Goal: Use online tool/utility: Utilize a website feature to perform a specific function

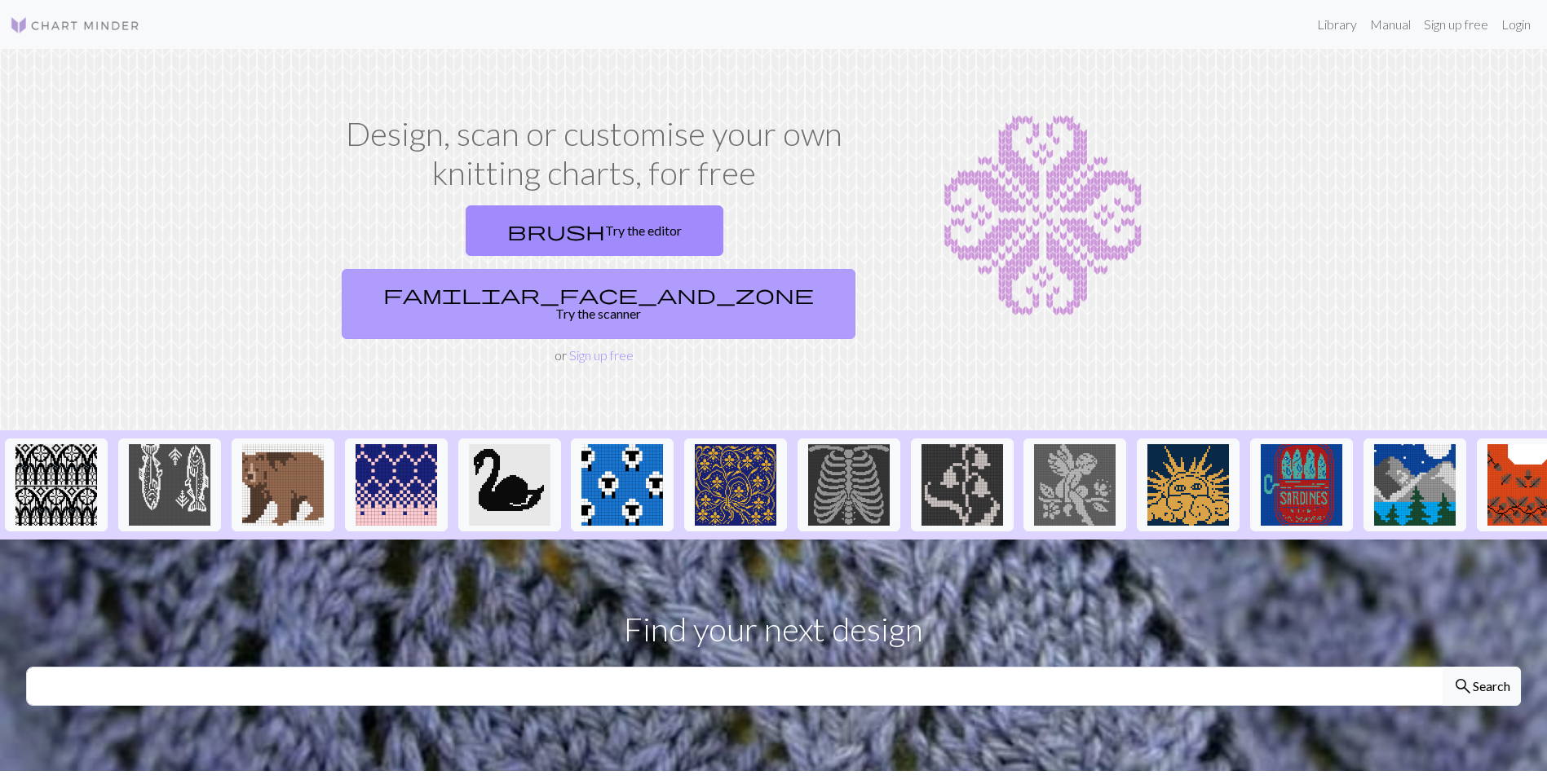
click at [762, 269] on link "familiar_face_and_zone Try the scanner" at bounding box center [599, 304] width 514 height 70
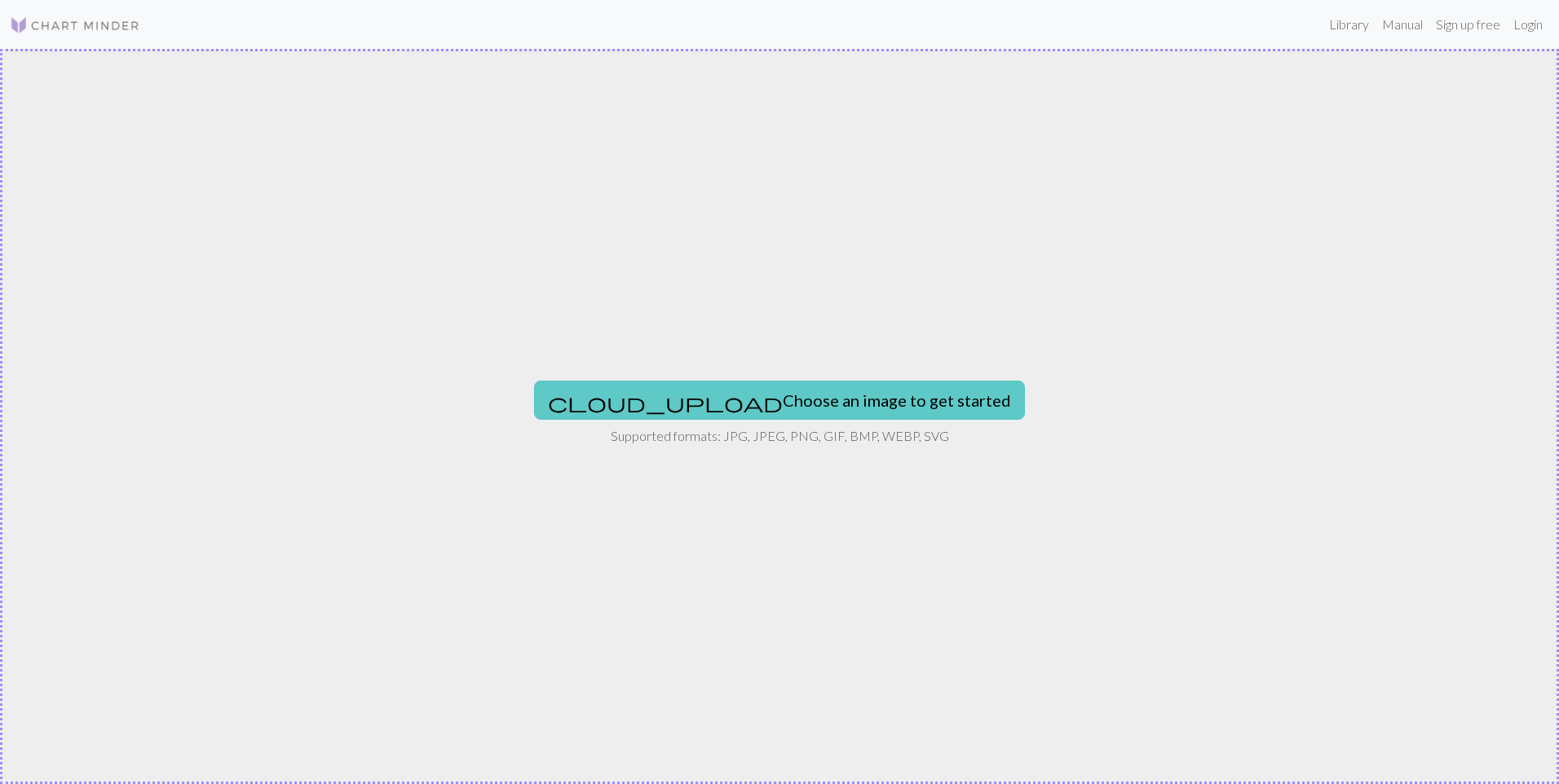
click at [786, 401] on button "cloud_upload Choose an image to get started" at bounding box center [779, 400] width 491 height 39
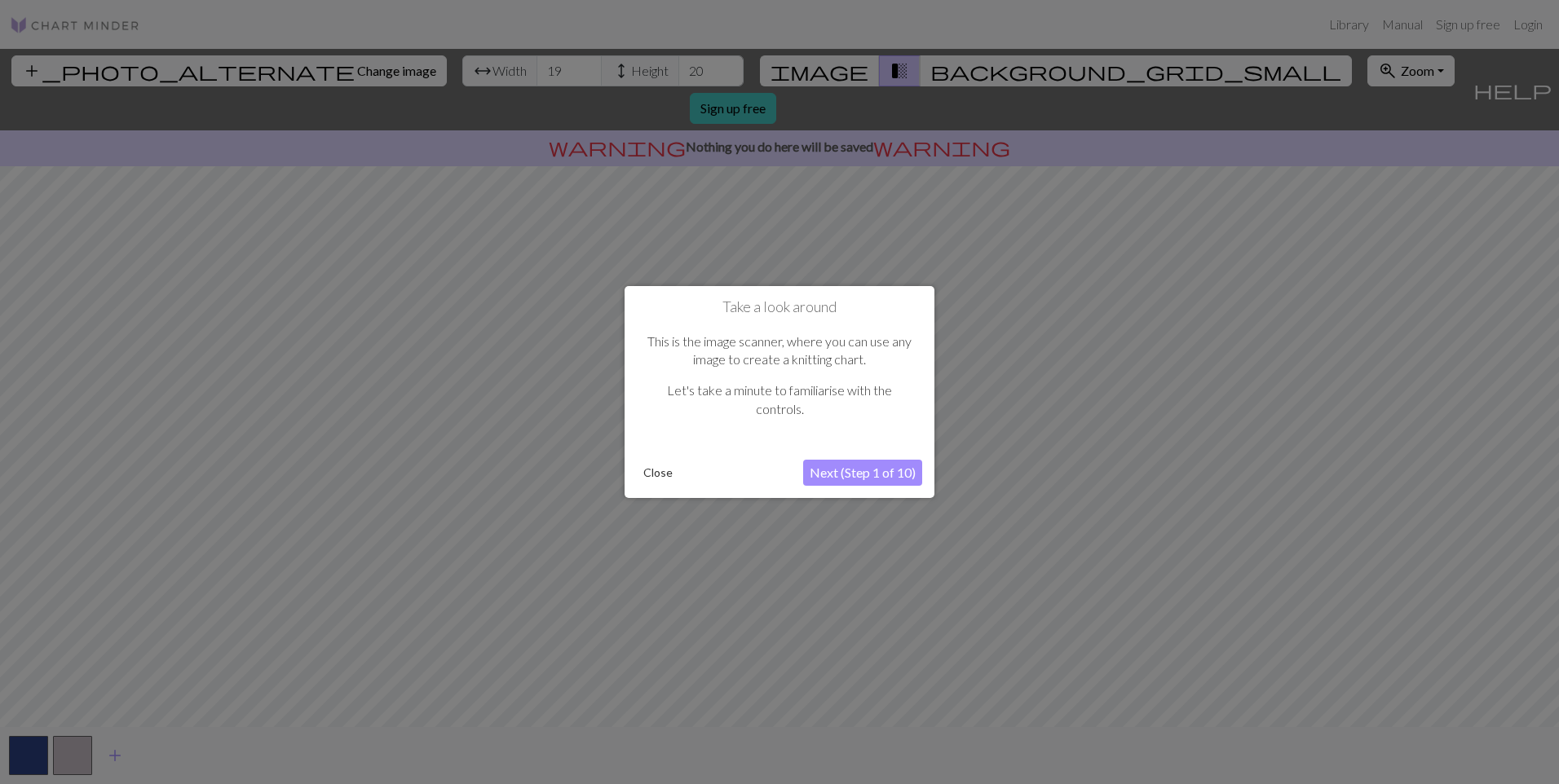
click at [889, 474] on button "Next (Step 1 of 10)" at bounding box center [863, 472] width 119 height 26
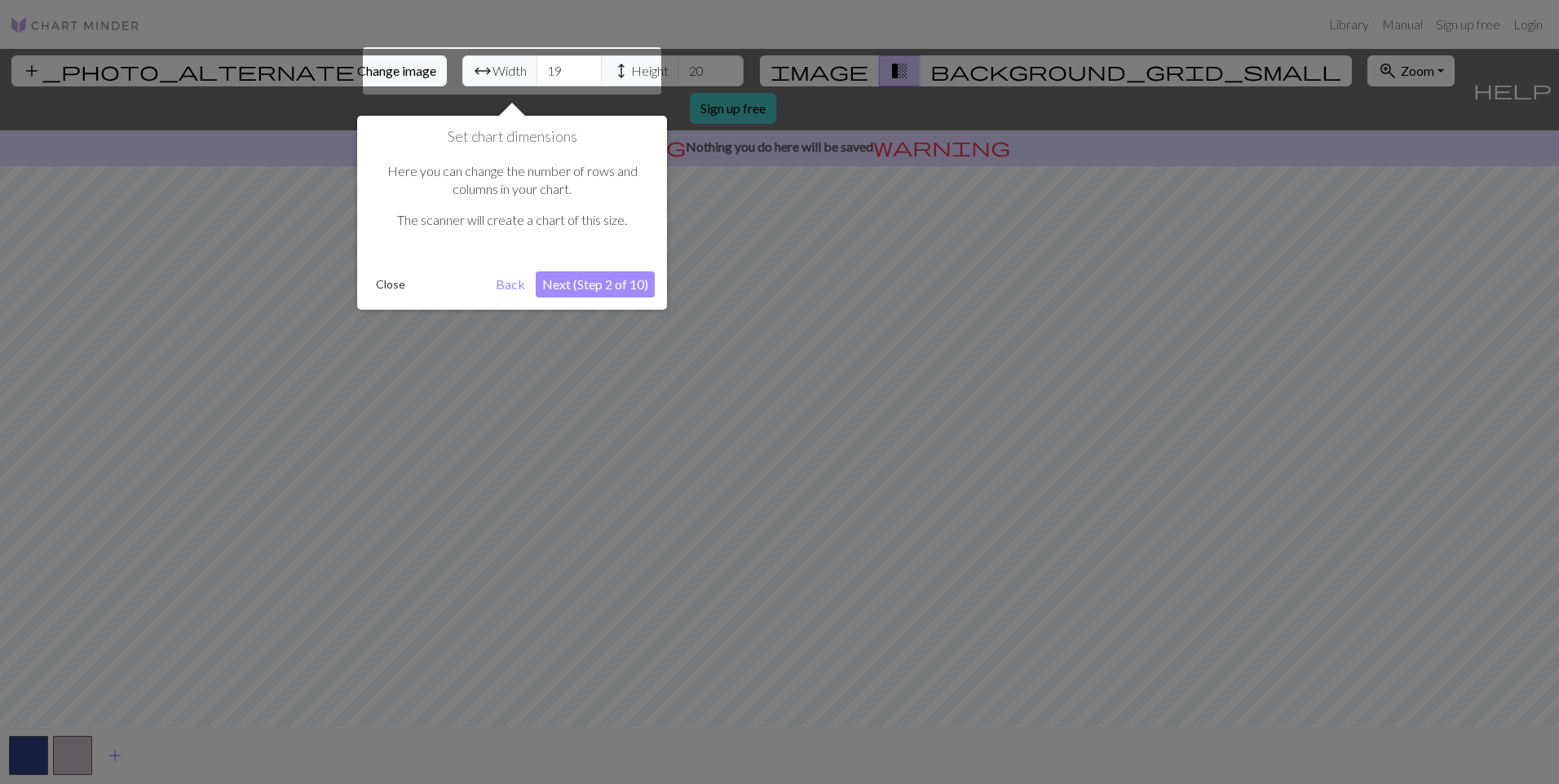
click at [612, 286] on button "Next (Step 2 of 10)" at bounding box center [595, 284] width 119 height 26
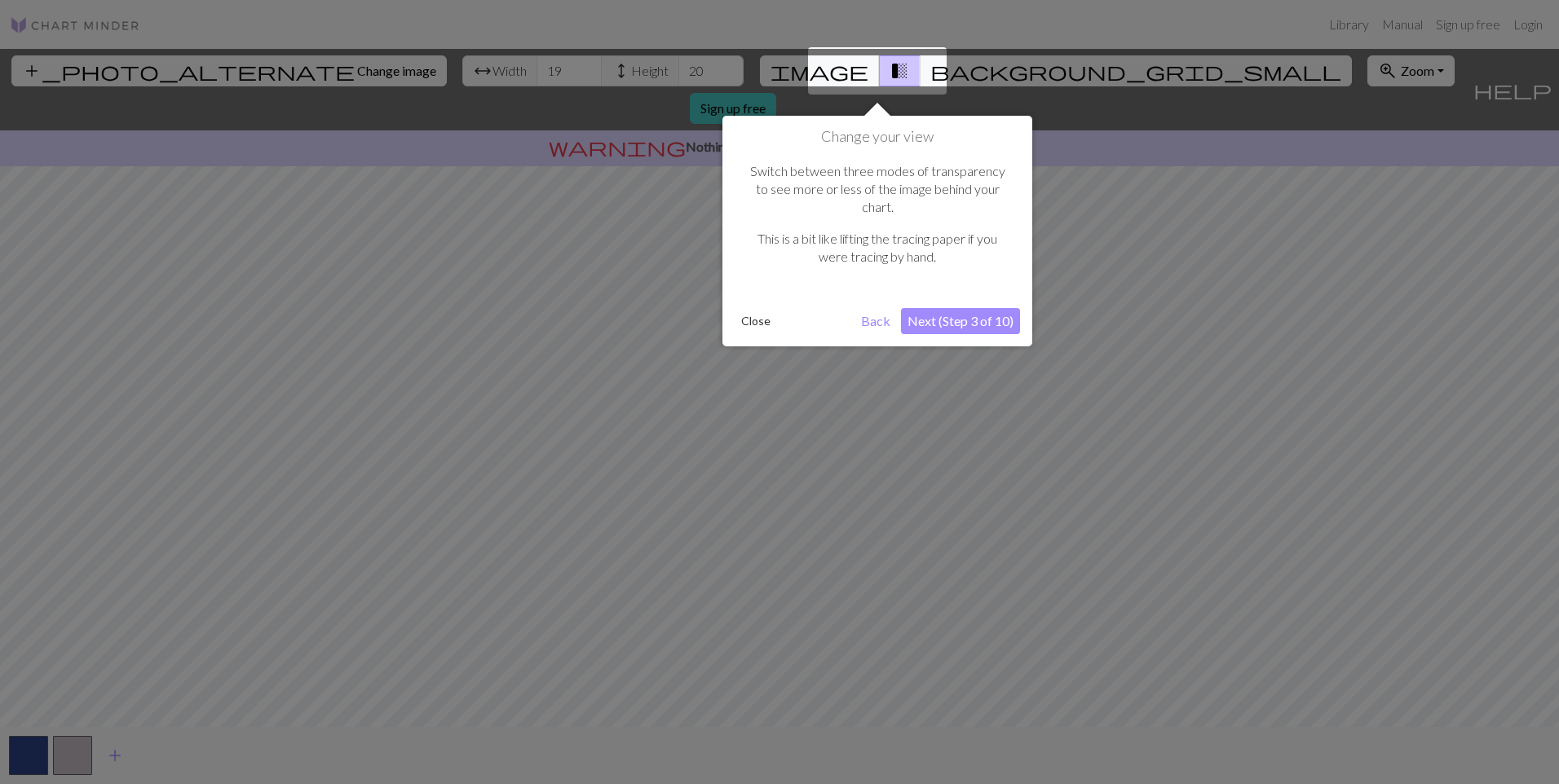
click at [965, 308] on button "Next (Step 3 of 10)" at bounding box center [960, 321] width 119 height 26
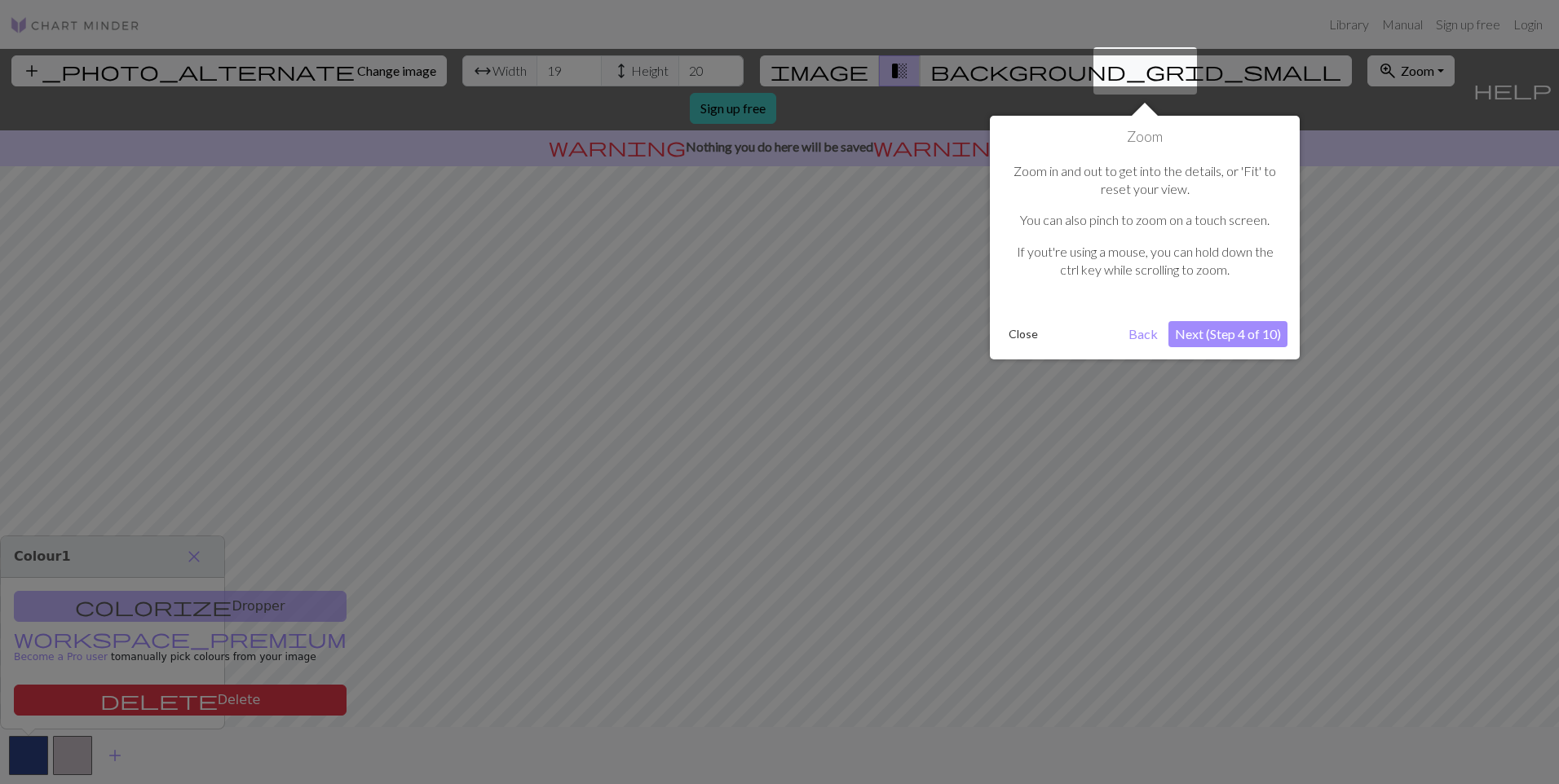
click at [1227, 333] on button "Next (Step 4 of 10)" at bounding box center [1228, 333] width 119 height 26
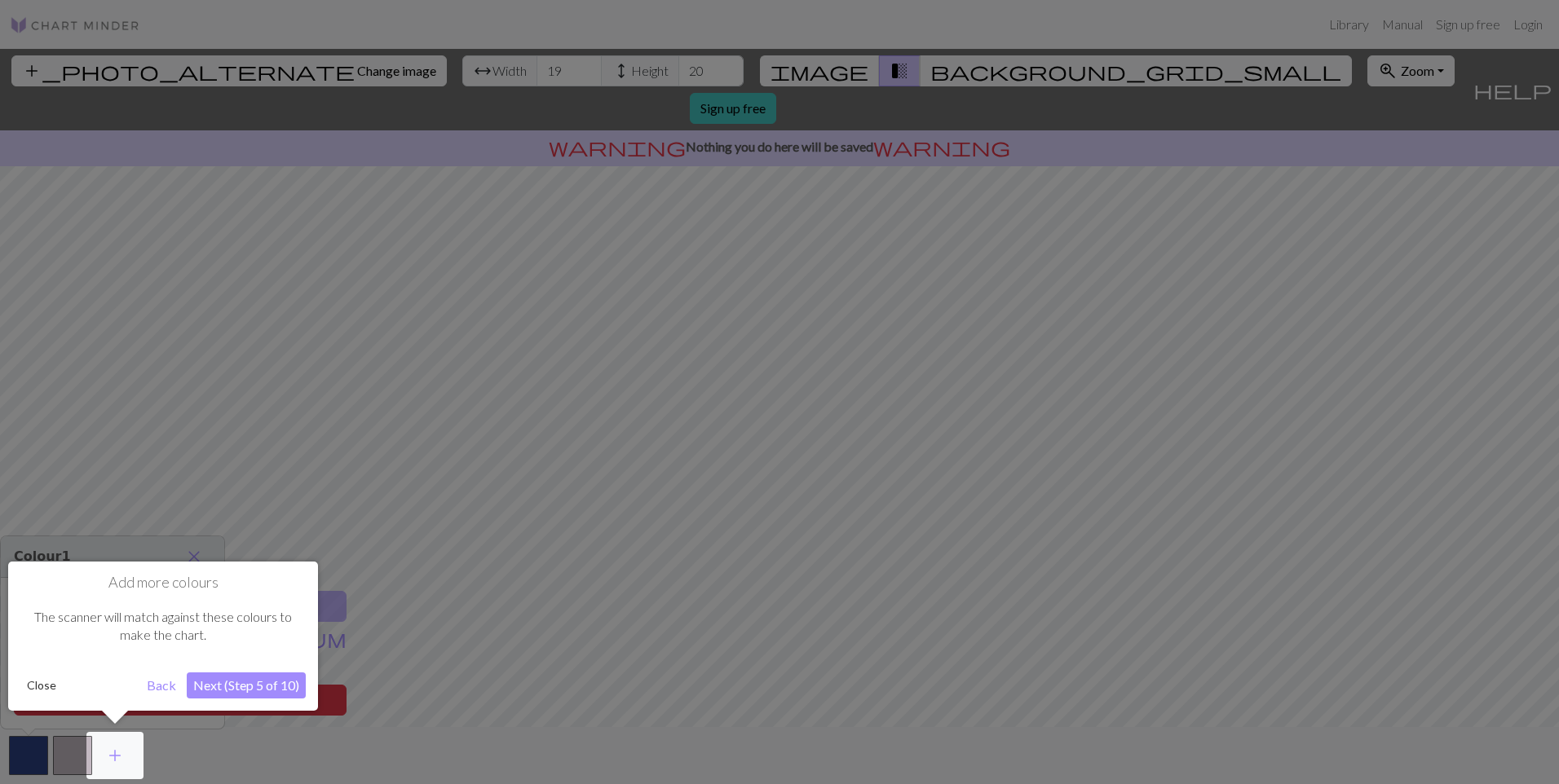
click at [273, 685] on button "Next (Step 5 of 10)" at bounding box center [246, 685] width 119 height 26
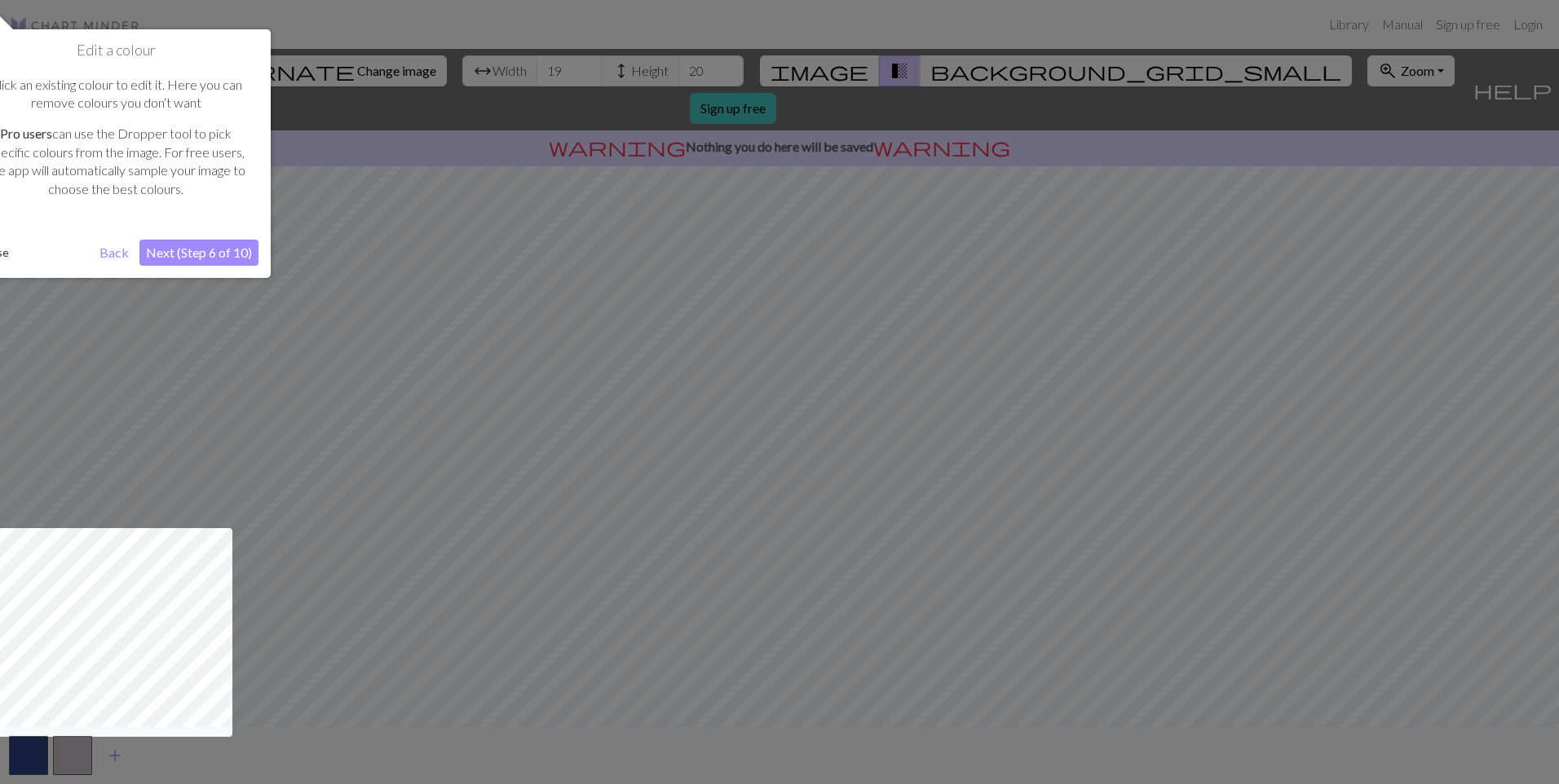
click at [209, 245] on button "Next (Step 6 of 10)" at bounding box center [199, 252] width 119 height 26
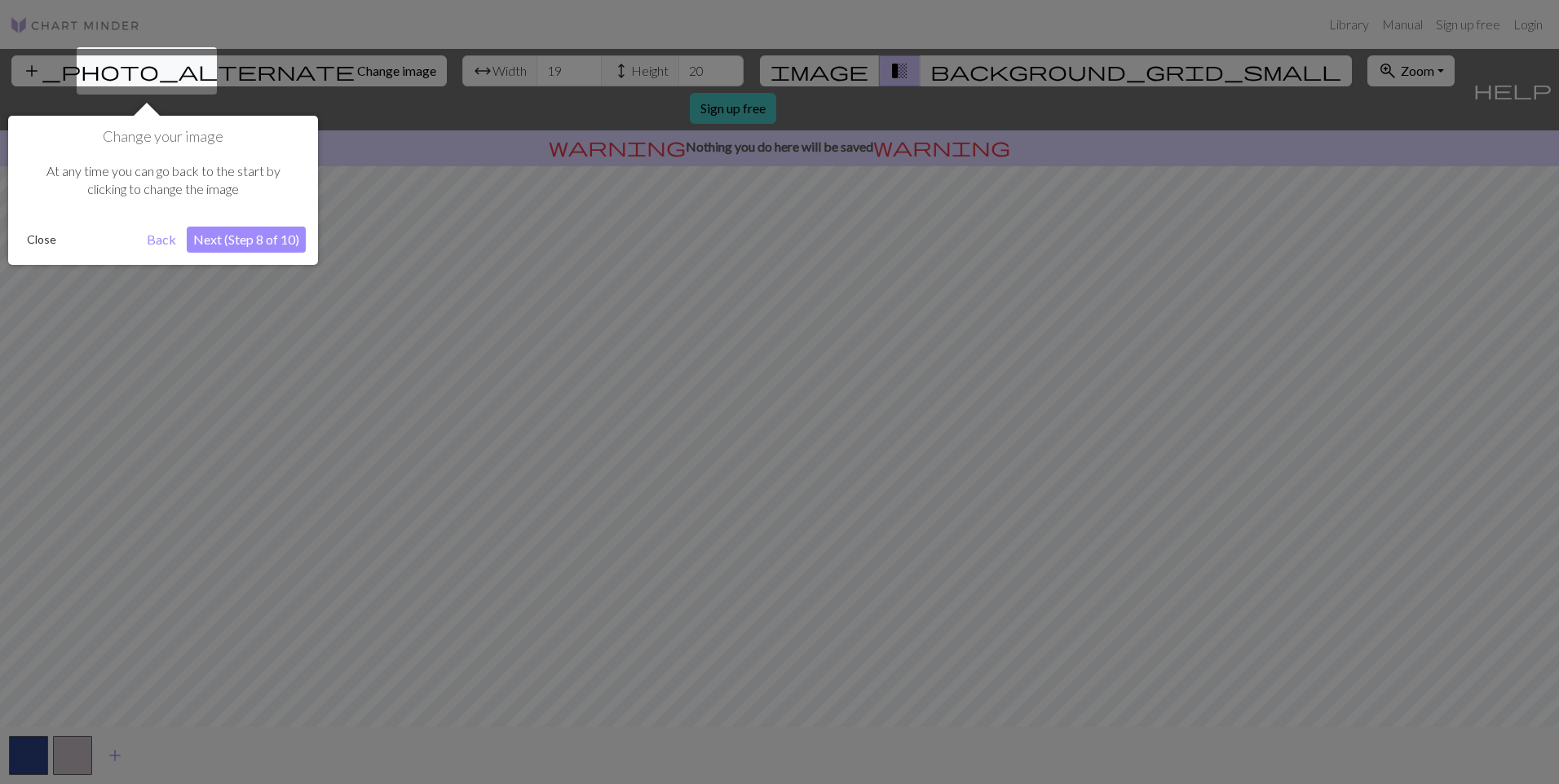
click at [217, 242] on button "Next (Step 8 of 10)" at bounding box center [246, 239] width 119 height 26
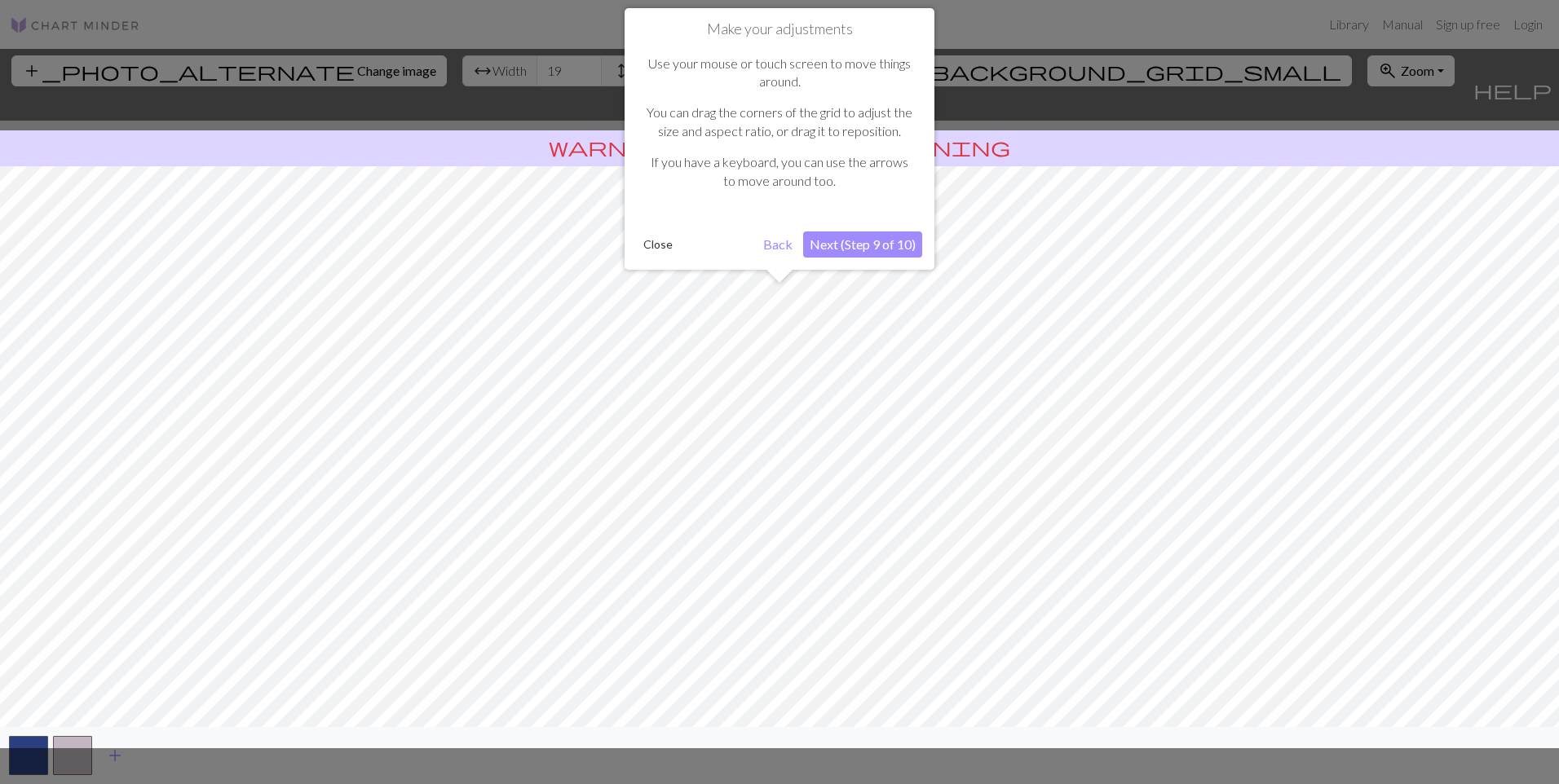
click at [869, 242] on button "Next (Step 9 of 10)" at bounding box center [863, 244] width 119 height 26
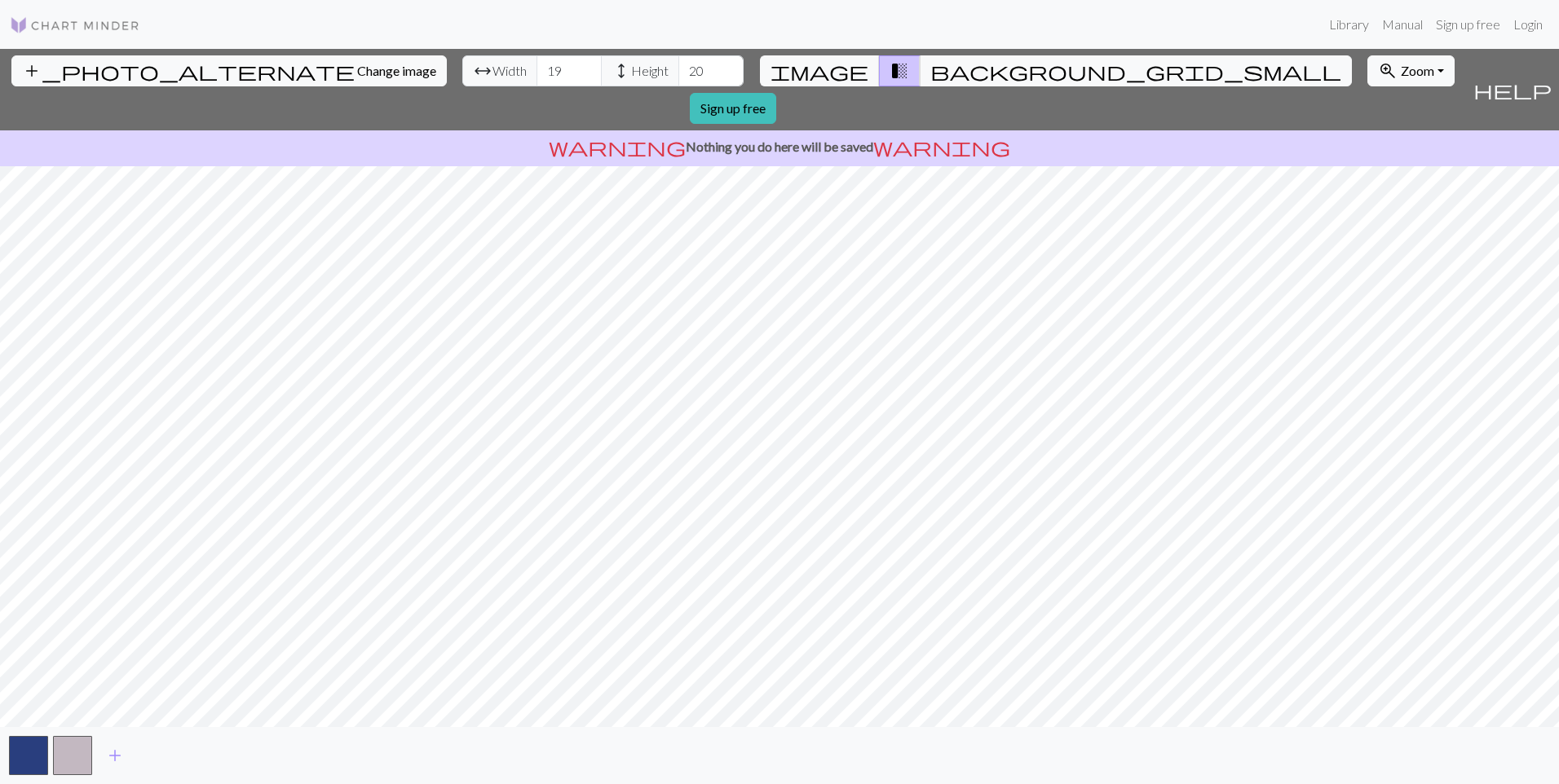
click at [769, 126] on div "add_photo_alternate Change image arrow_range Width 19 height Height 20 image tr…" at bounding box center [779, 417] width 1559 height 736
click at [774, 730] on div "add_photo_alternate Change image arrow_range Width 19 height Height 20 image tr…" at bounding box center [779, 417] width 1559 height 736
click at [679, 67] on input "21" at bounding box center [711, 70] width 65 height 31
click at [679, 67] on input "22" at bounding box center [711, 70] width 65 height 31
click at [679, 67] on input "23" at bounding box center [711, 70] width 65 height 31
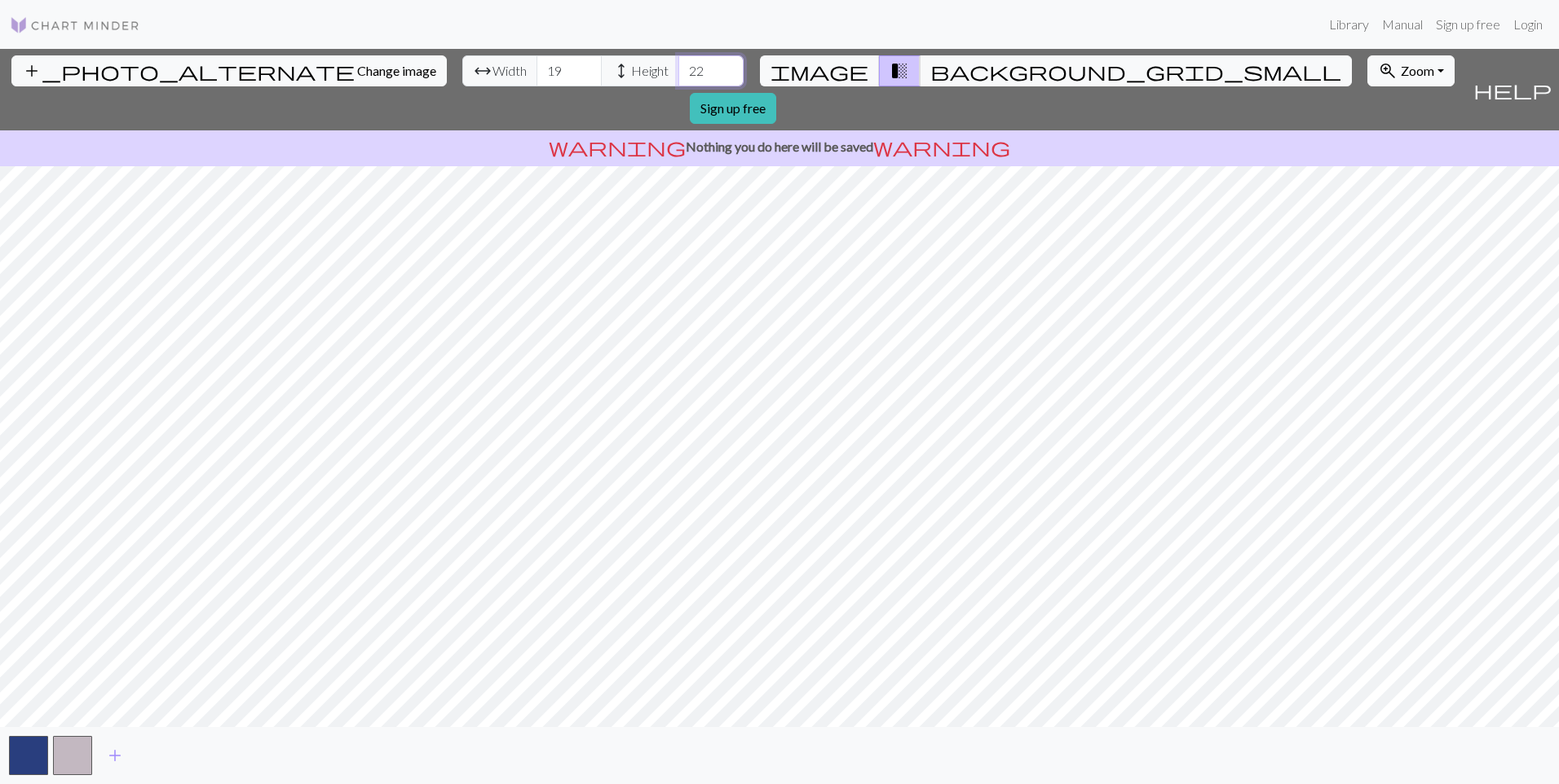
click at [679, 80] on input "22" at bounding box center [711, 70] width 65 height 31
click at [679, 68] on input "23" at bounding box center [711, 70] width 65 height 31
type input "24"
click at [679, 68] on input "24" at bounding box center [711, 70] width 65 height 31
click at [537, 69] on input "20" at bounding box center [569, 70] width 65 height 31
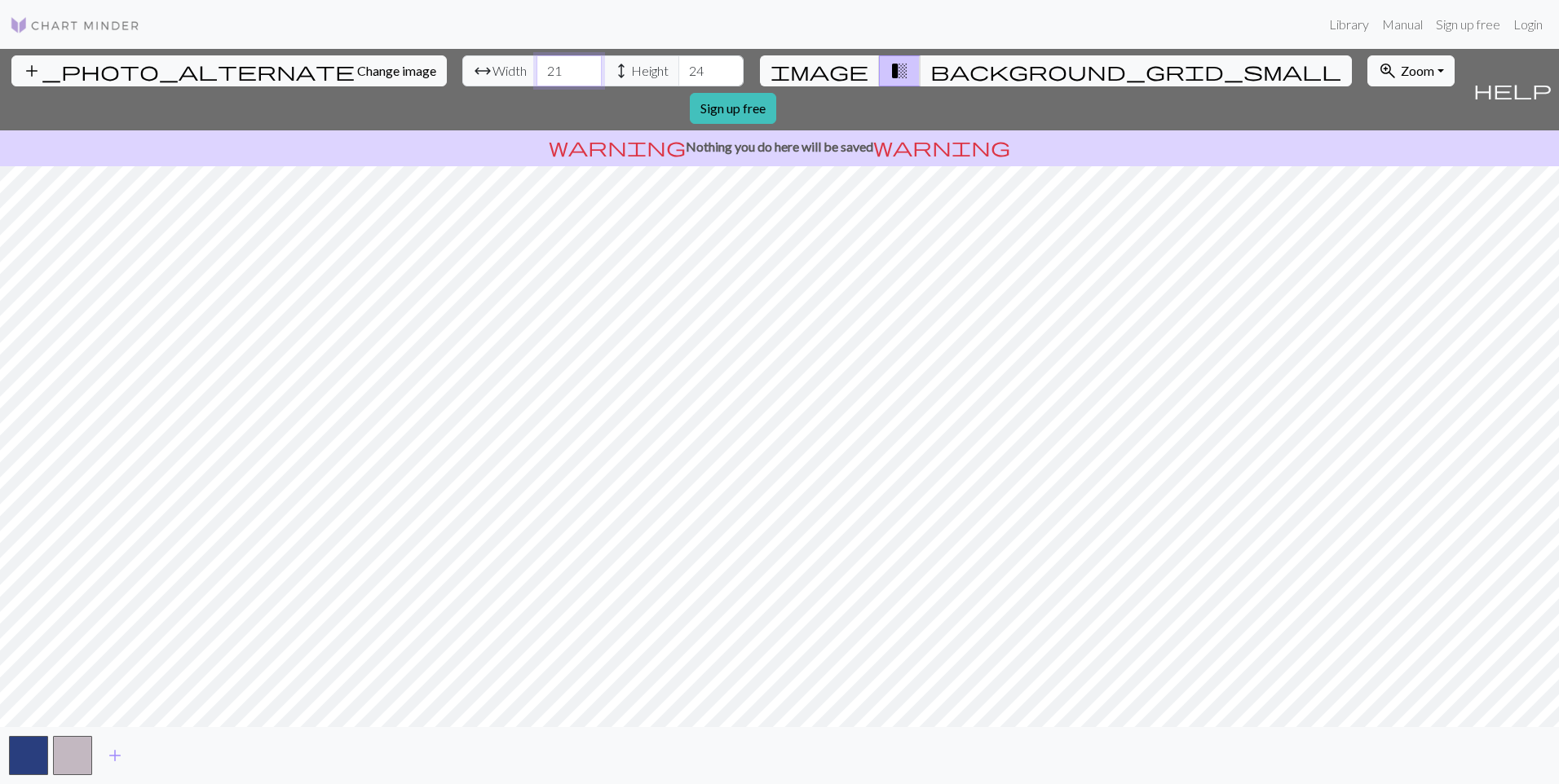
click at [537, 69] on input "21" at bounding box center [569, 70] width 65 height 31
type input "22"
click at [537, 69] on input "22" at bounding box center [569, 70] width 65 height 31
click at [843, 72] on span "image" at bounding box center [819, 70] width 98 height 23
click at [679, 64] on input "25" at bounding box center [711, 70] width 65 height 31
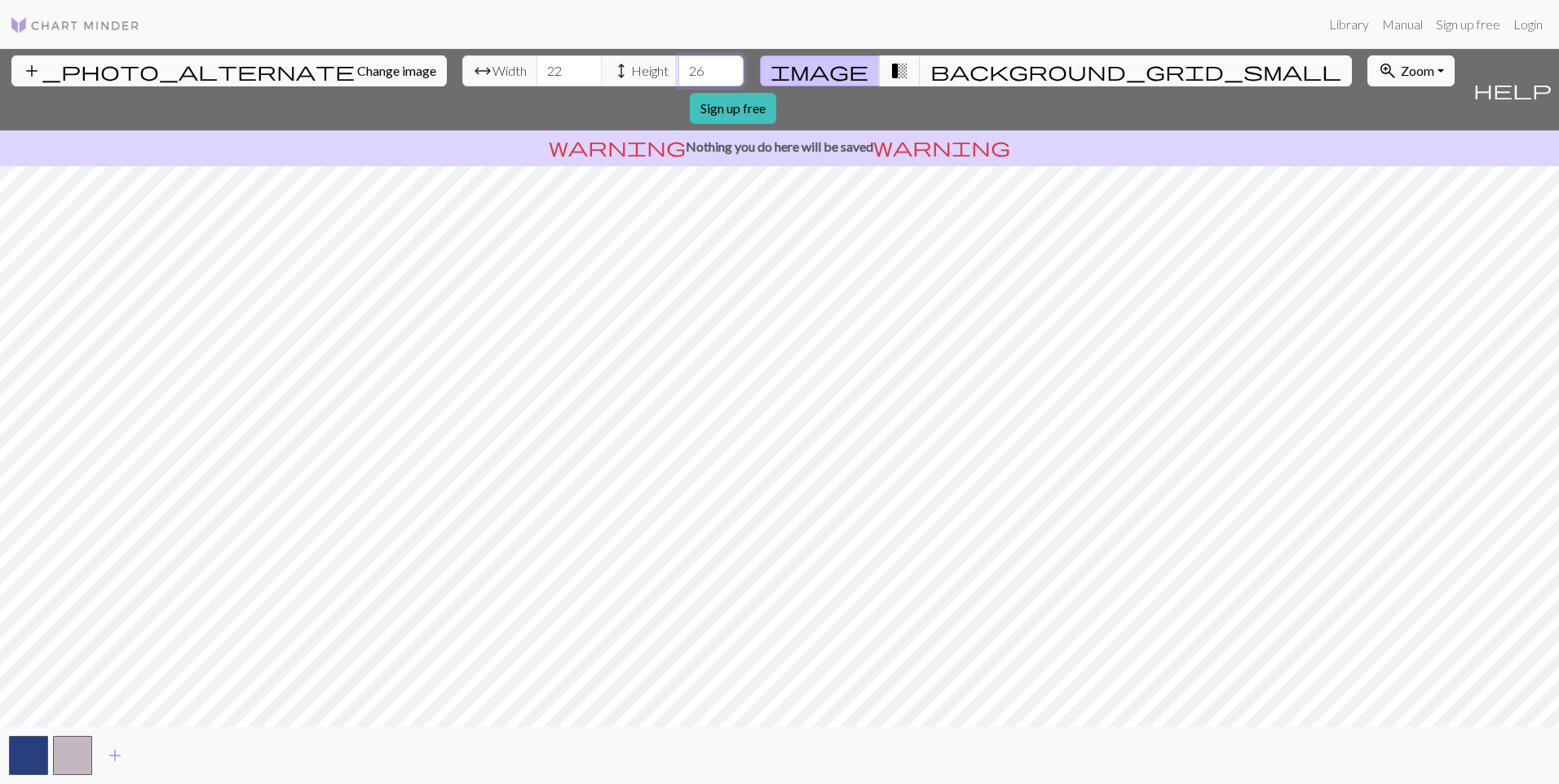
click at [679, 64] on input "26" at bounding box center [711, 70] width 65 height 31
click at [679, 64] on input "27" at bounding box center [711, 70] width 65 height 31
click at [679, 64] on input "28" at bounding box center [711, 70] width 65 height 31
click at [679, 64] on input "29" at bounding box center [711, 70] width 65 height 31
click at [679, 64] on input "30" at bounding box center [711, 70] width 65 height 31
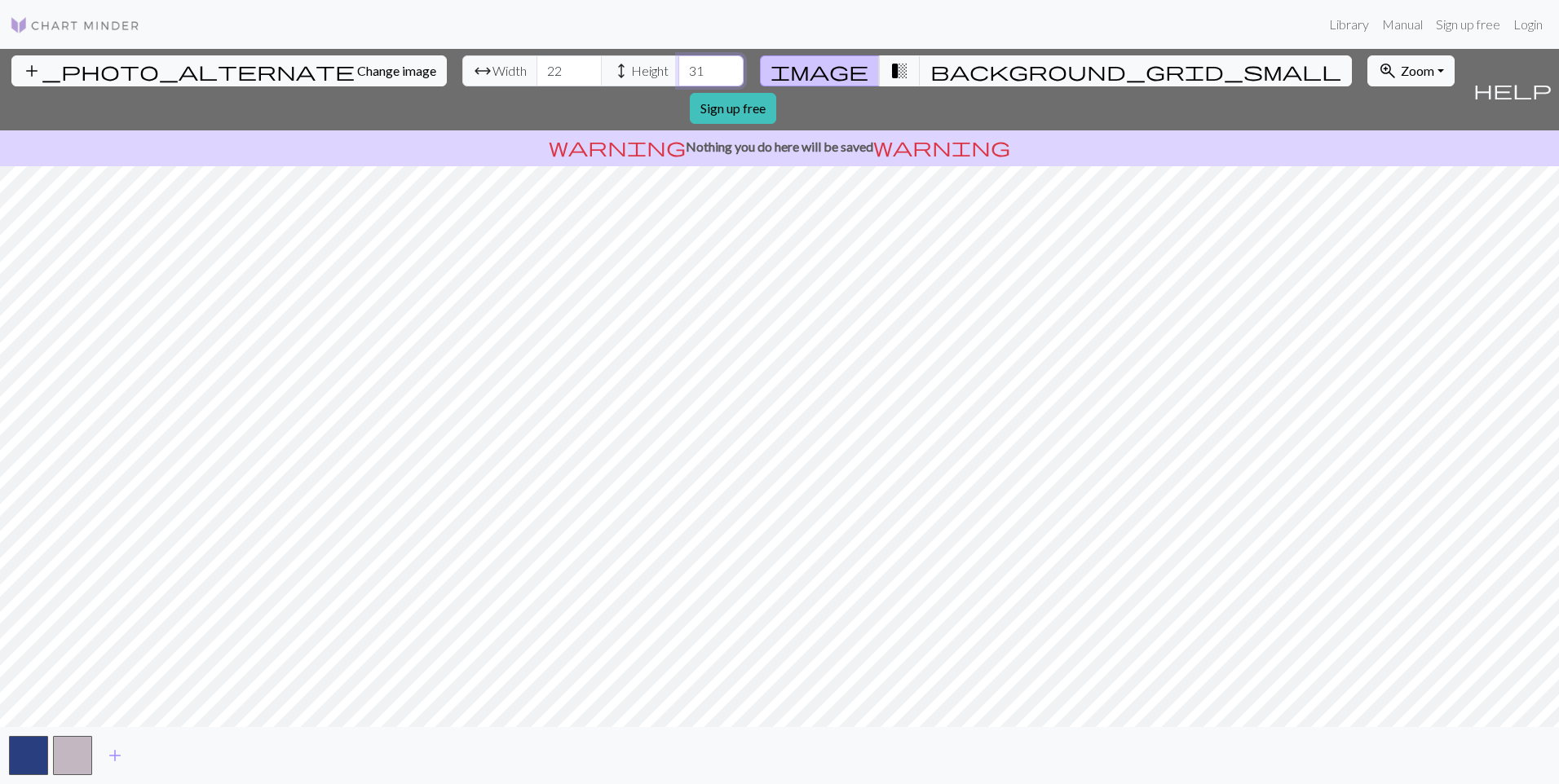
click at [679, 64] on input "31" at bounding box center [711, 70] width 65 height 31
click at [679, 64] on input "32" at bounding box center [711, 70] width 65 height 31
click at [679, 64] on input "33" at bounding box center [711, 70] width 65 height 31
click at [679, 64] on input "34" at bounding box center [711, 70] width 65 height 31
click at [679, 64] on input "35" at bounding box center [711, 70] width 65 height 31
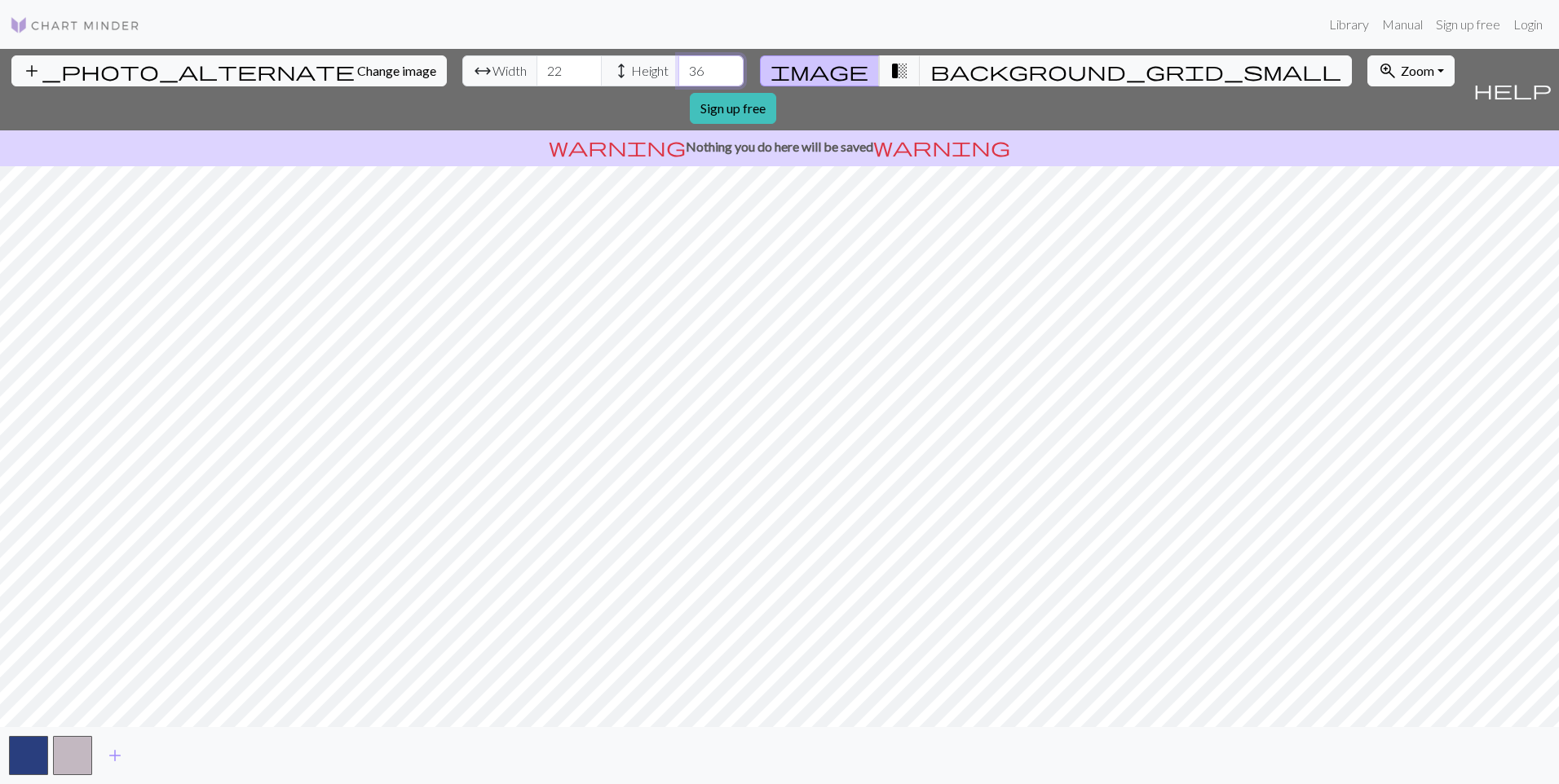
click at [679, 64] on input "36" at bounding box center [711, 70] width 65 height 31
click at [679, 64] on input "37" at bounding box center [711, 70] width 65 height 31
click at [679, 64] on input "38" at bounding box center [711, 70] width 65 height 31
click at [679, 64] on input "39" at bounding box center [711, 70] width 65 height 31
click at [679, 64] on input "40" at bounding box center [711, 70] width 65 height 31
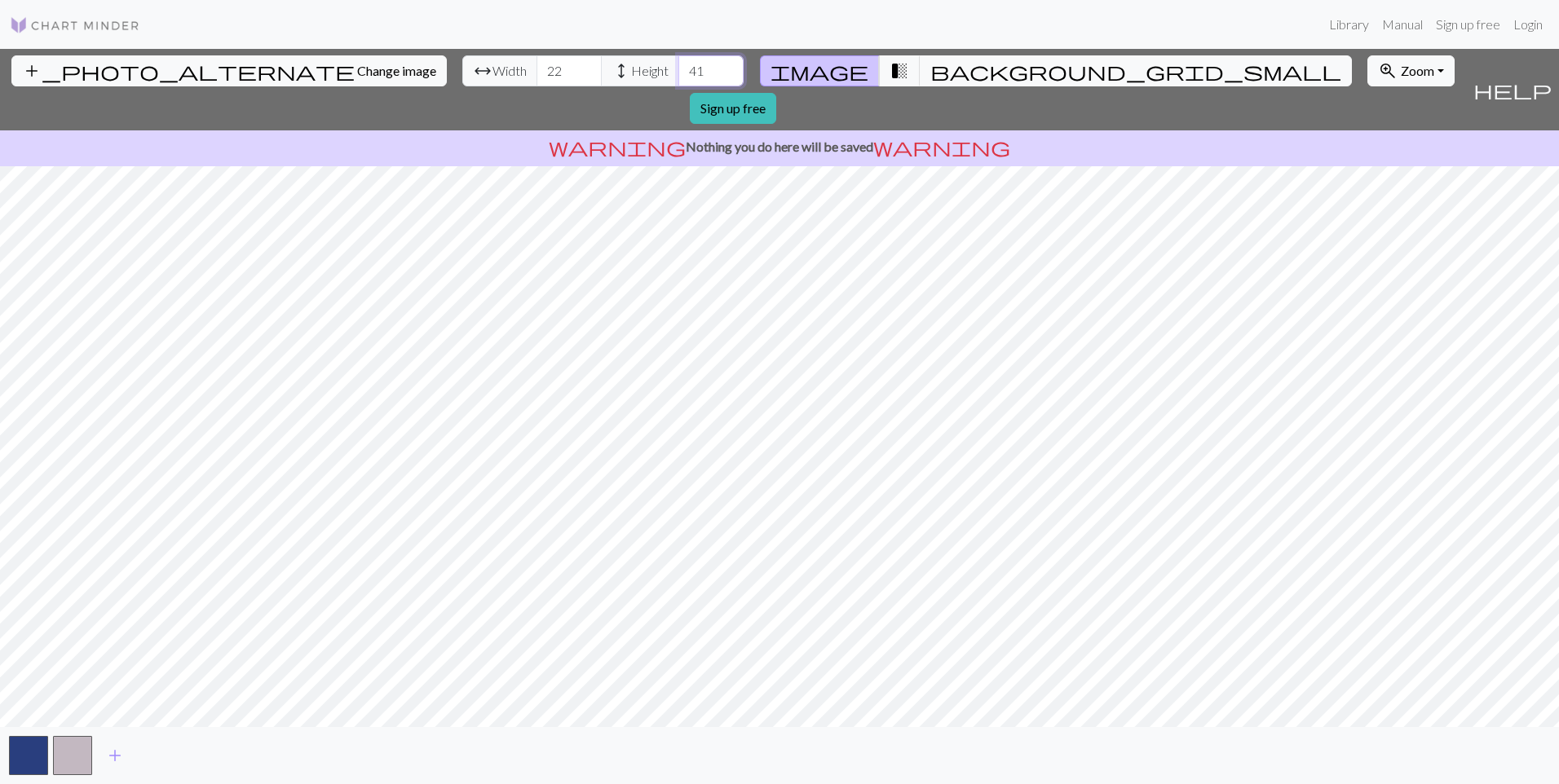
click at [679, 64] on input "41" at bounding box center [711, 70] width 65 height 31
click at [679, 64] on input "42" at bounding box center [711, 70] width 65 height 31
click at [679, 64] on input "43" at bounding box center [711, 70] width 65 height 31
click at [679, 64] on input "44" at bounding box center [711, 70] width 65 height 31
click at [679, 64] on input "45" at bounding box center [711, 70] width 65 height 31
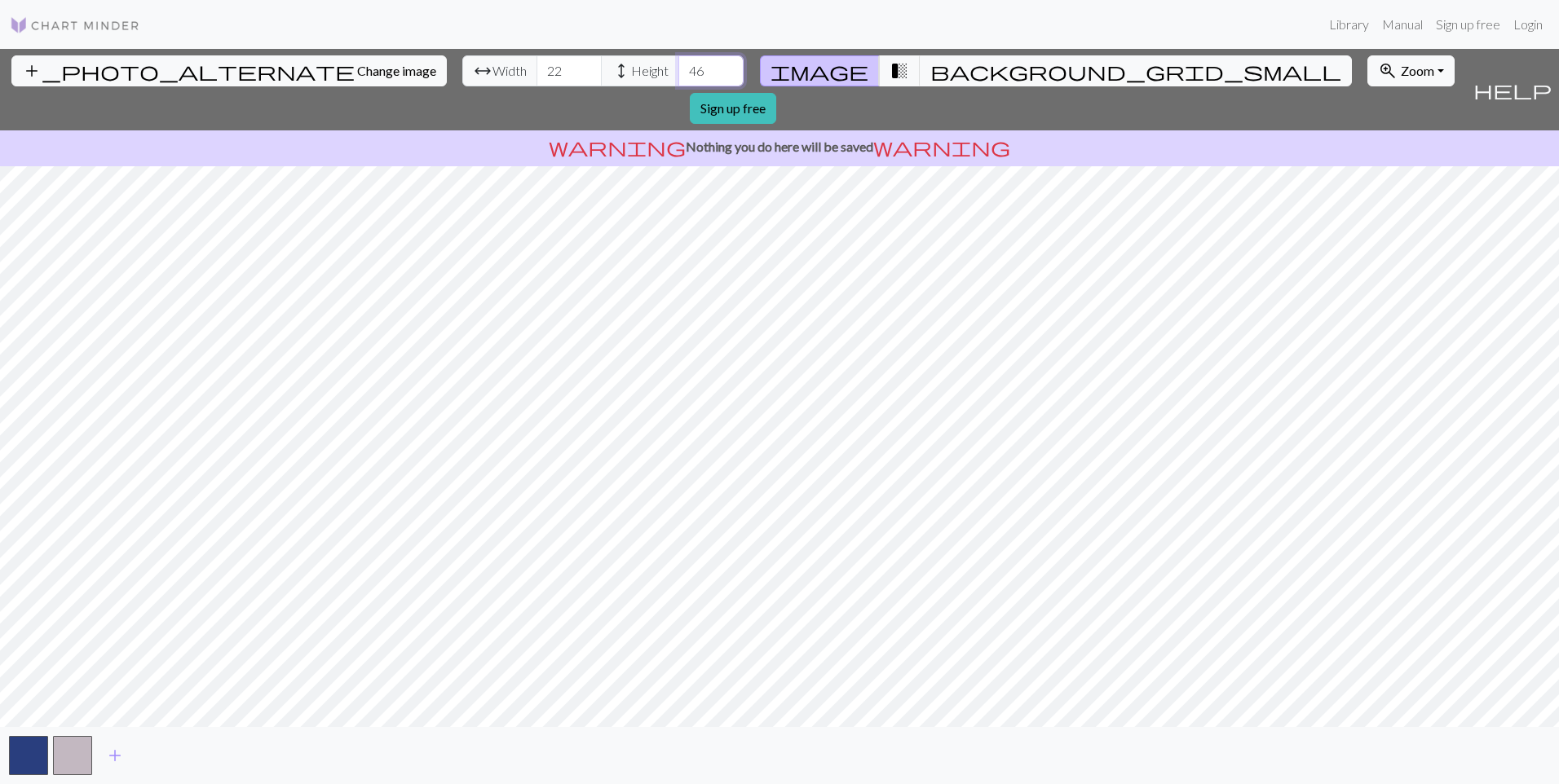
click at [679, 64] on input "46" at bounding box center [711, 70] width 65 height 31
type input "45"
click at [679, 77] on input "45" at bounding box center [711, 70] width 65 height 31
click at [537, 68] on input "23" at bounding box center [569, 70] width 65 height 31
click at [537, 68] on input "24" at bounding box center [569, 70] width 65 height 31
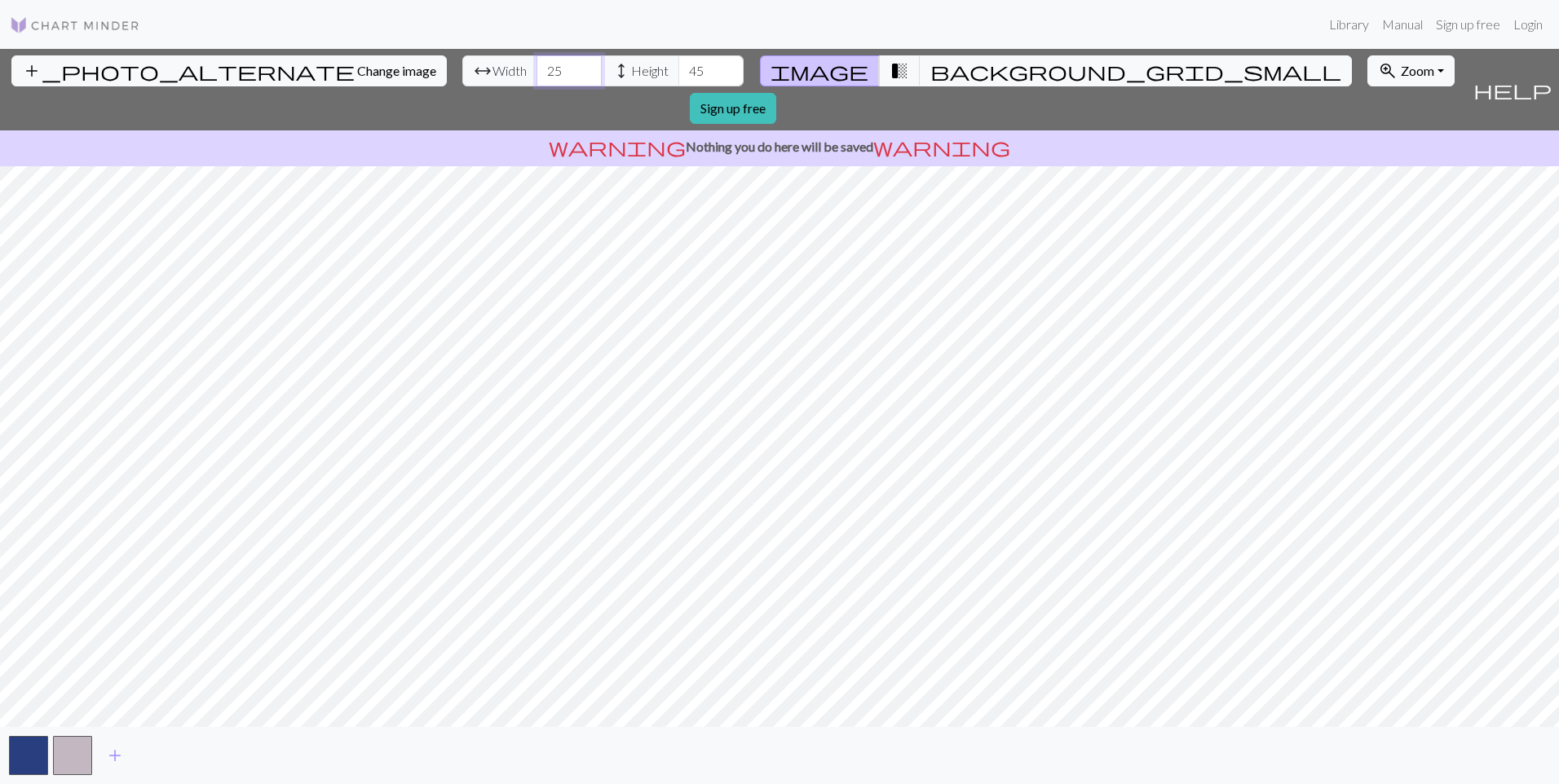
click at [537, 68] on input "25" at bounding box center [569, 70] width 65 height 31
click at [537, 68] on input "26" at bounding box center [569, 70] width 65 height 31
click at [537, 68] on input "27" at bounding box center [569, 70] width 65 height 31
click at [537, 68] on input "28" at bounding box center [569, 70] width 65 height 31
click at [537, 68] on input "29" at bounding box center [569, 70] width 65 height 31
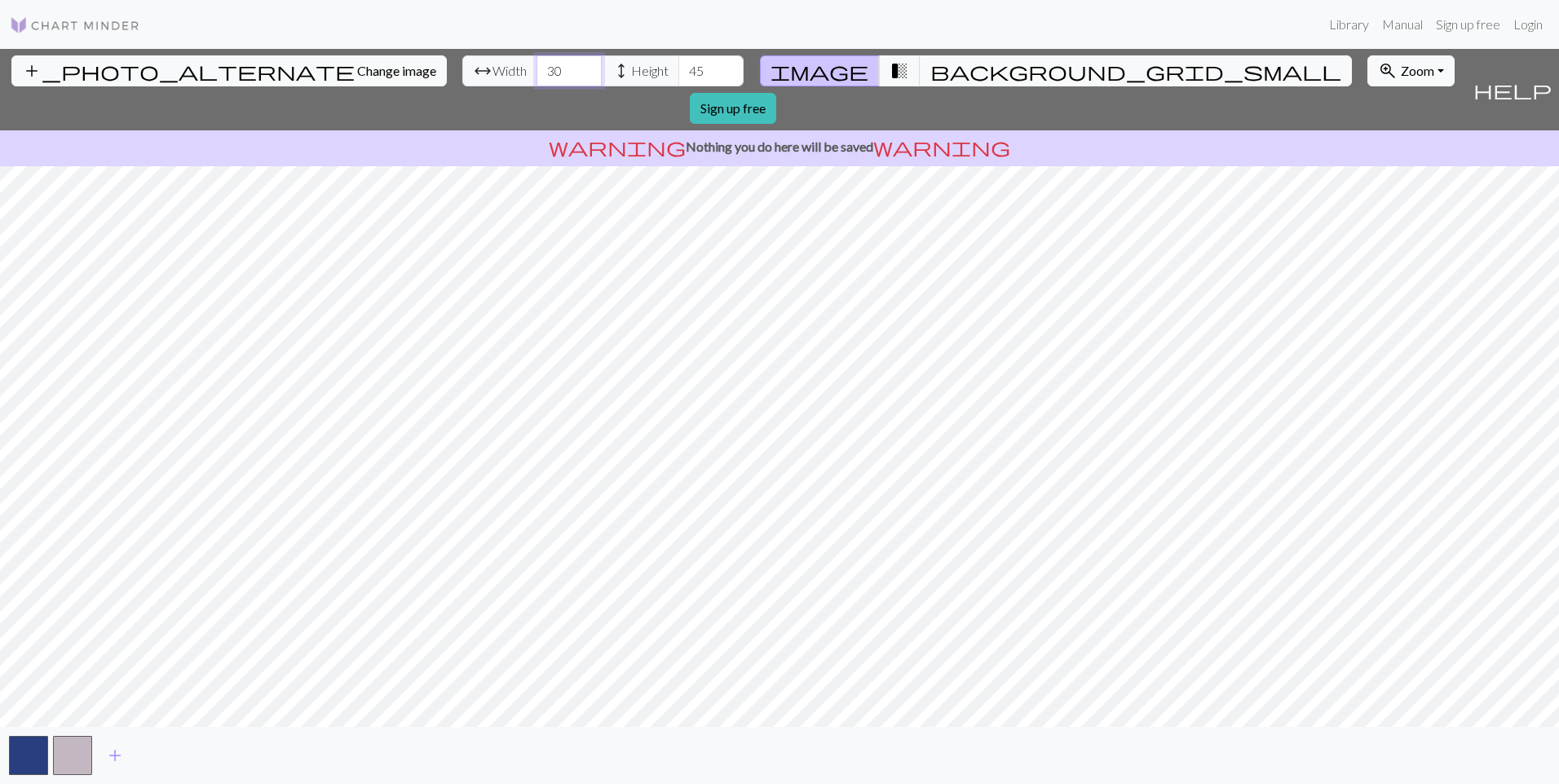
type input "30"
click at [537, 68] on input "30" at bounding box center [569, 70] width 65 height 31
click at [889, 70] on span "transition_fade" at bounding box center [899, 70] width 19 height 23
click at [930, 70] on span "background_grid_small" at bounding box center [1136, 70] width 411 height 23
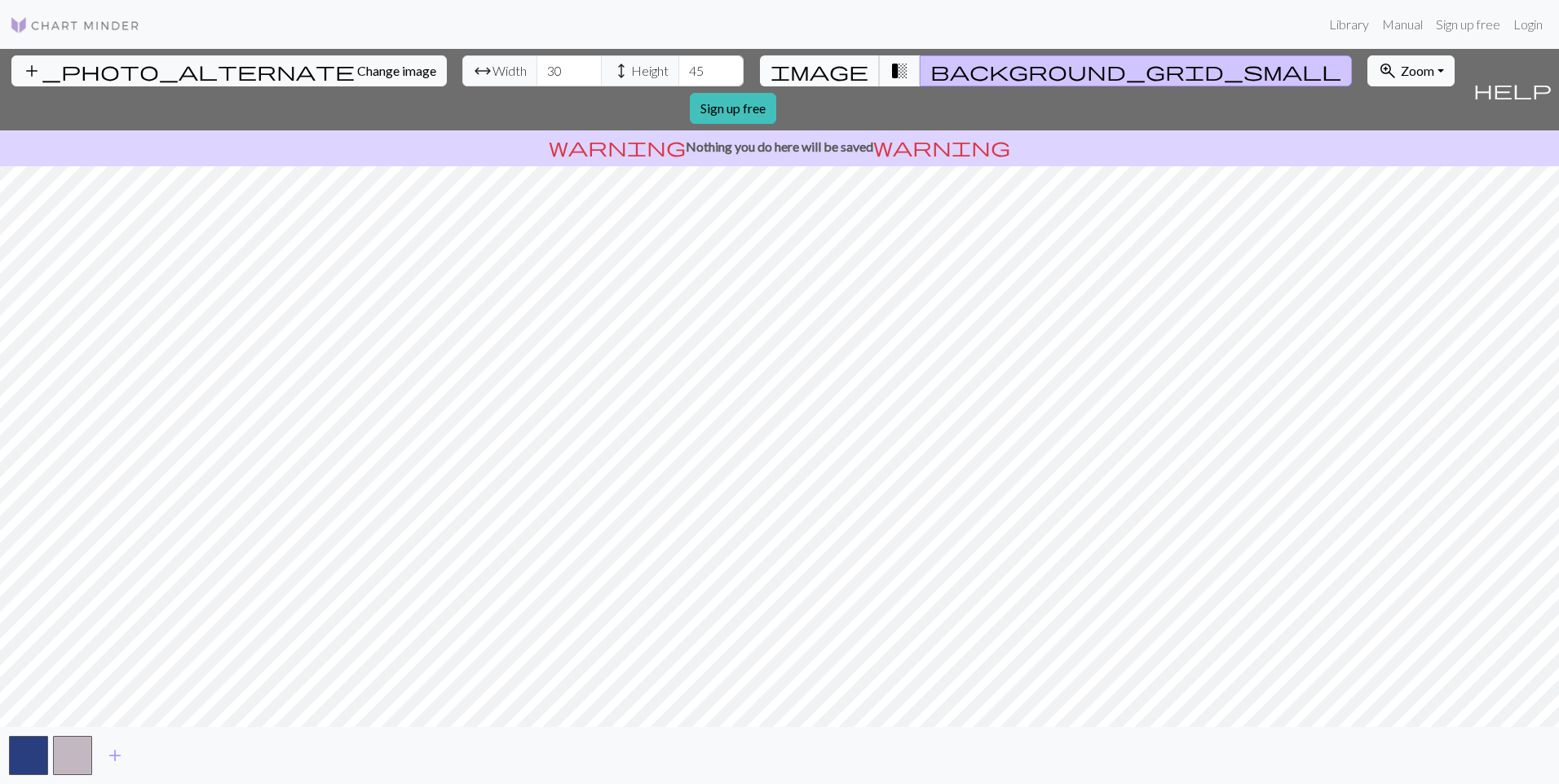
click at [845, 64] on span "image" at bounding box center [819, 70] width 98 height 23
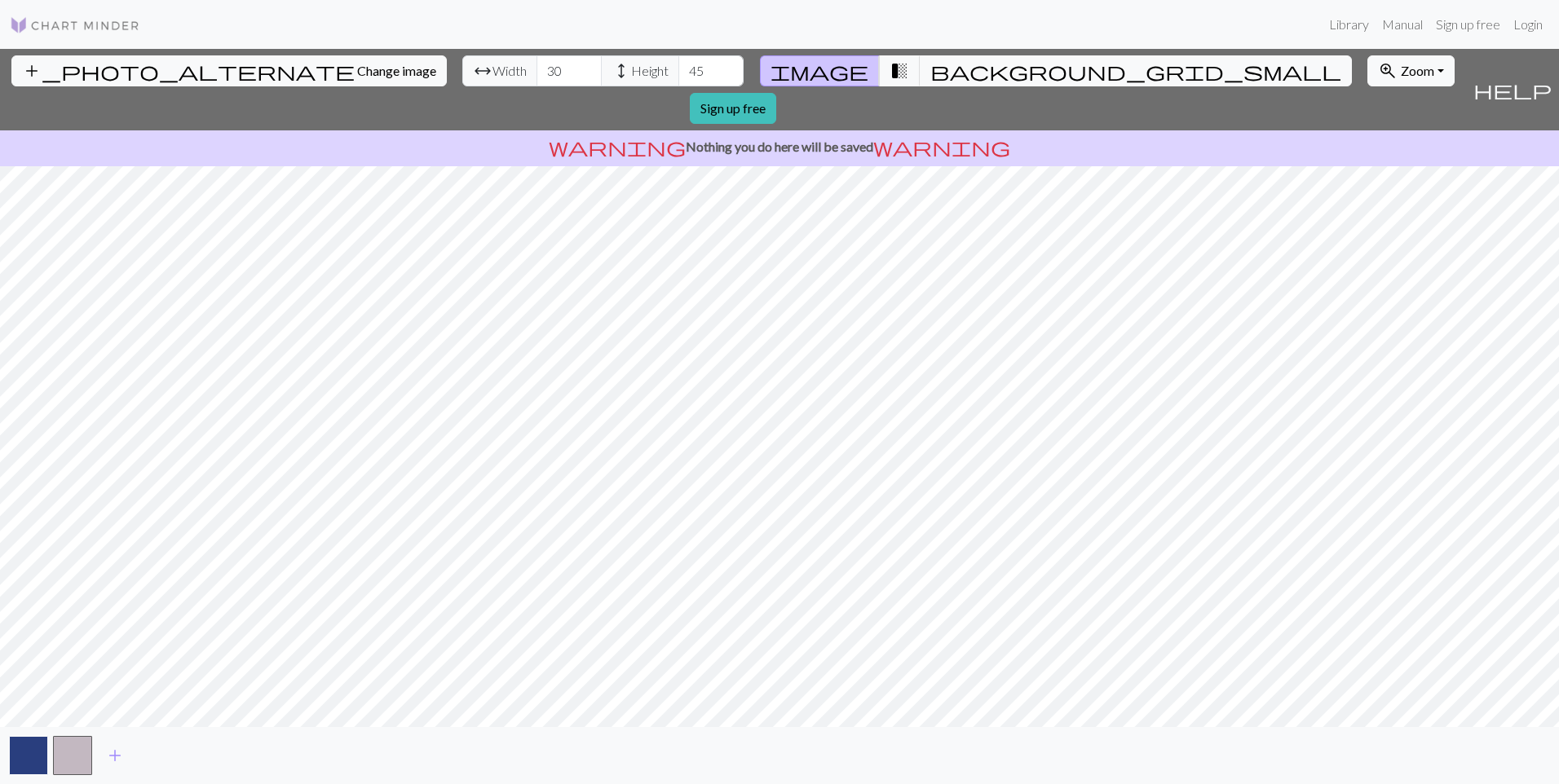
click at [24, 759] on button "button" at bounding box center [28, 756] width 39 height 39
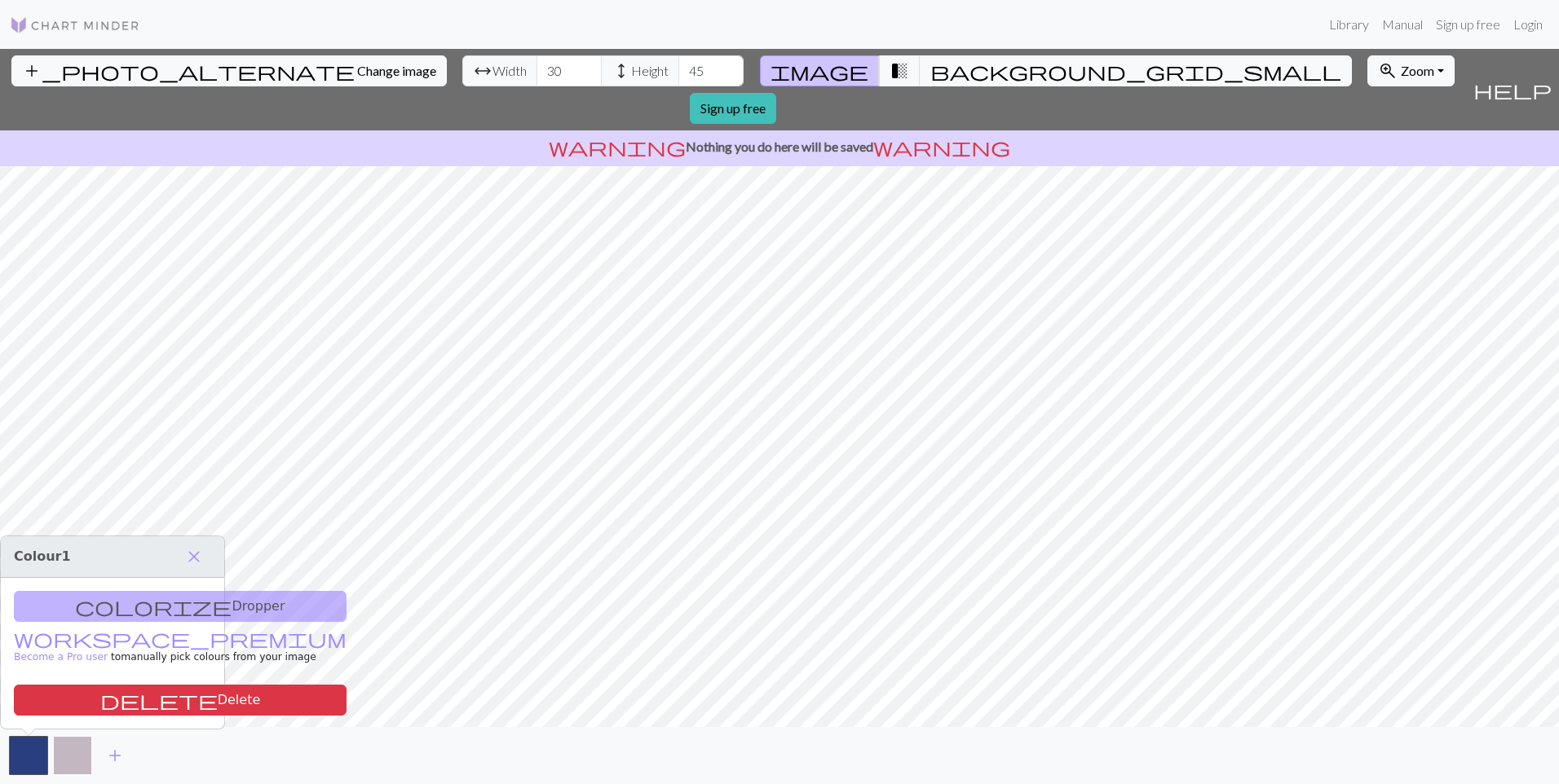
click at [80, 753] on button "button" at bounding box center [72, 756] width 39 height 39
click at [187, 562] on span "close" at bounding box center [193, 557] width 19 height 23
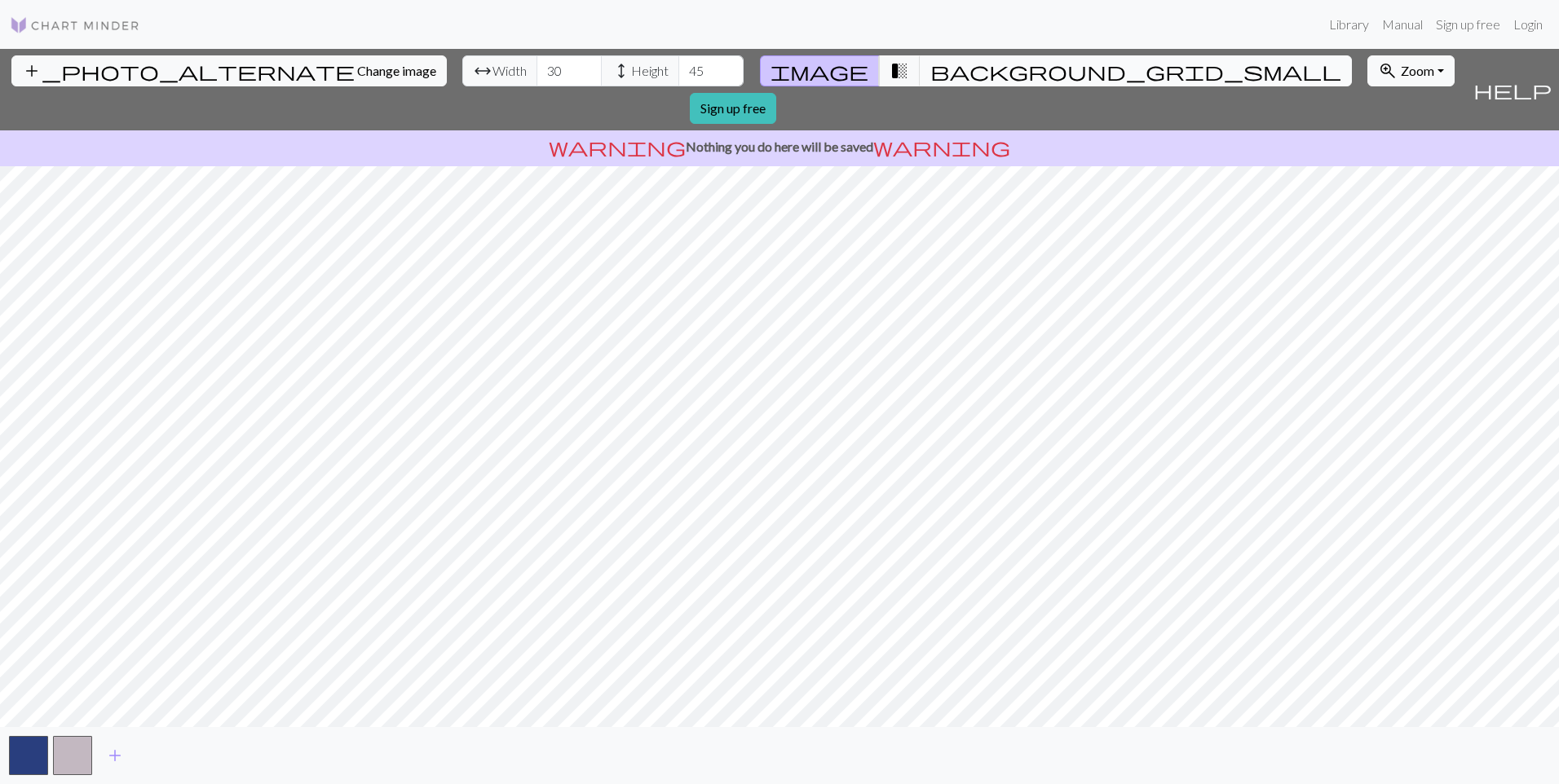
click at [930, 70] on span "background_grid_small" at bounding box center [1136, 70] width 411 height 23
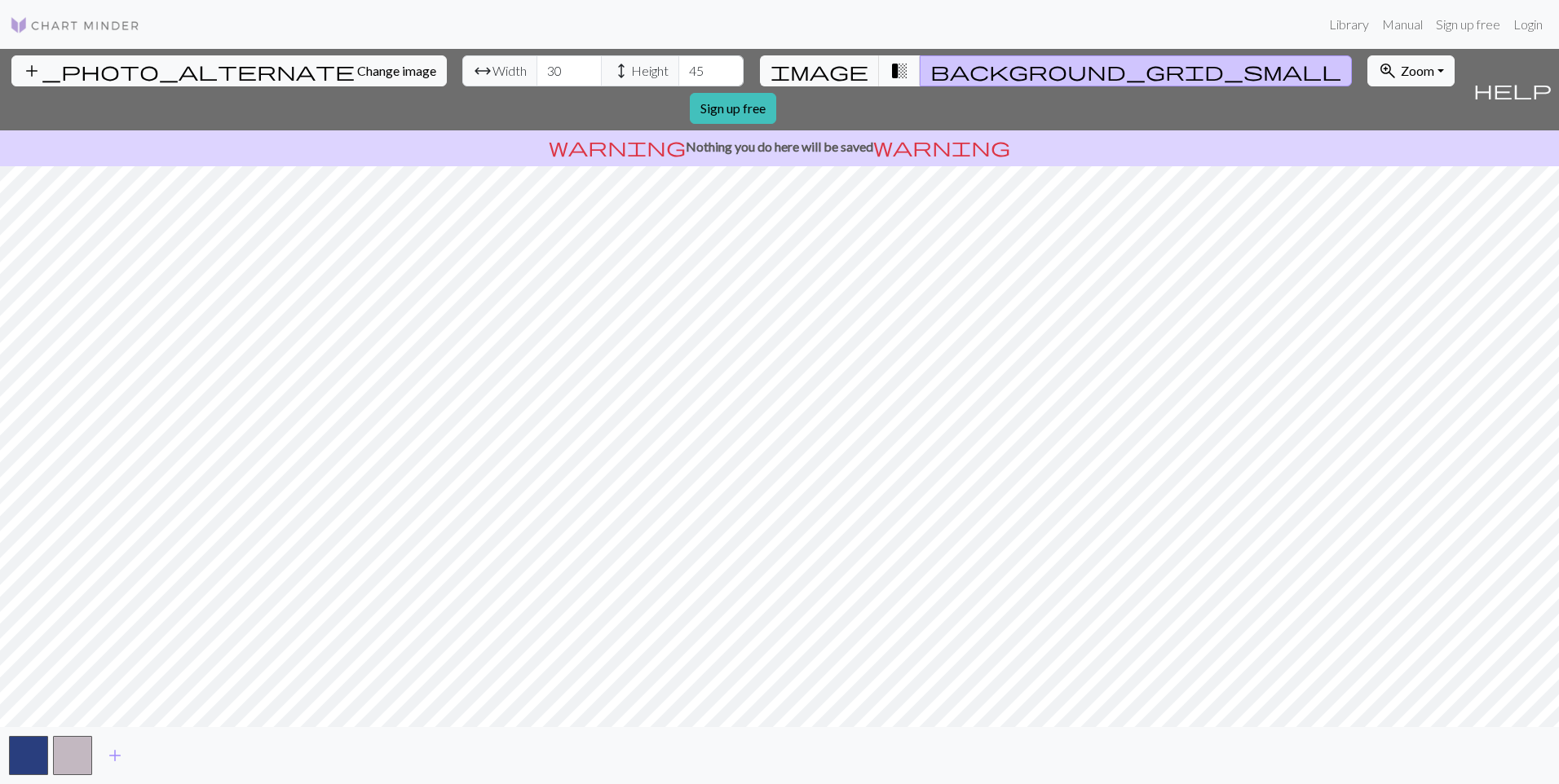
click at [889, 72] on span "transition_fade" at bounding box center [899, 70] width 19 height 23
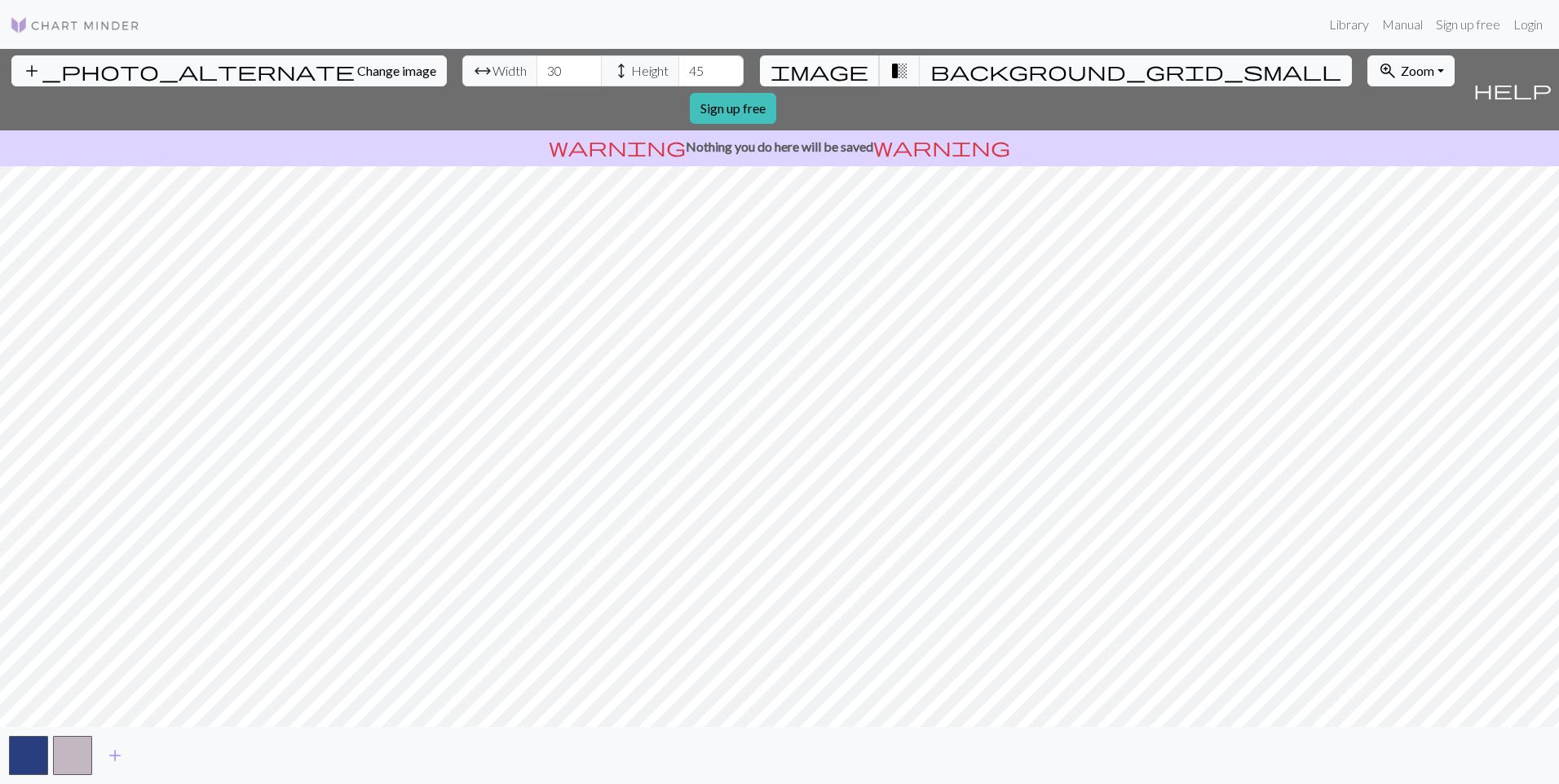
click at [833, 77] on span "image" at bounding box center [819, 70] width 98 height 23
click at [1546, 79] on span "help" at bounding box center [1513, 89] width 79 height 23
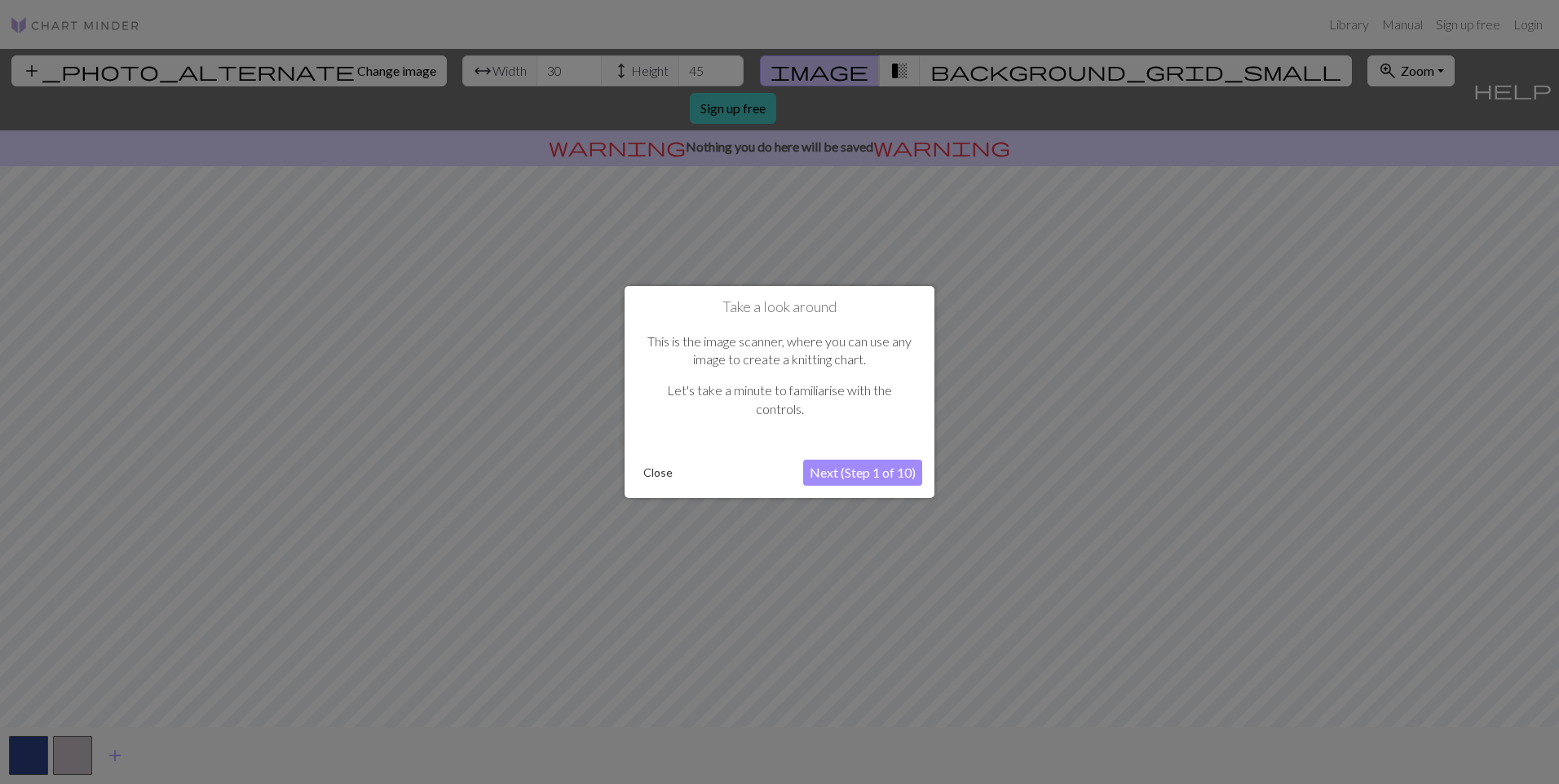
click at [879, 475] on button "Next (Step 1 of 10)" at bounding box center [863, 472] width 119 height 26
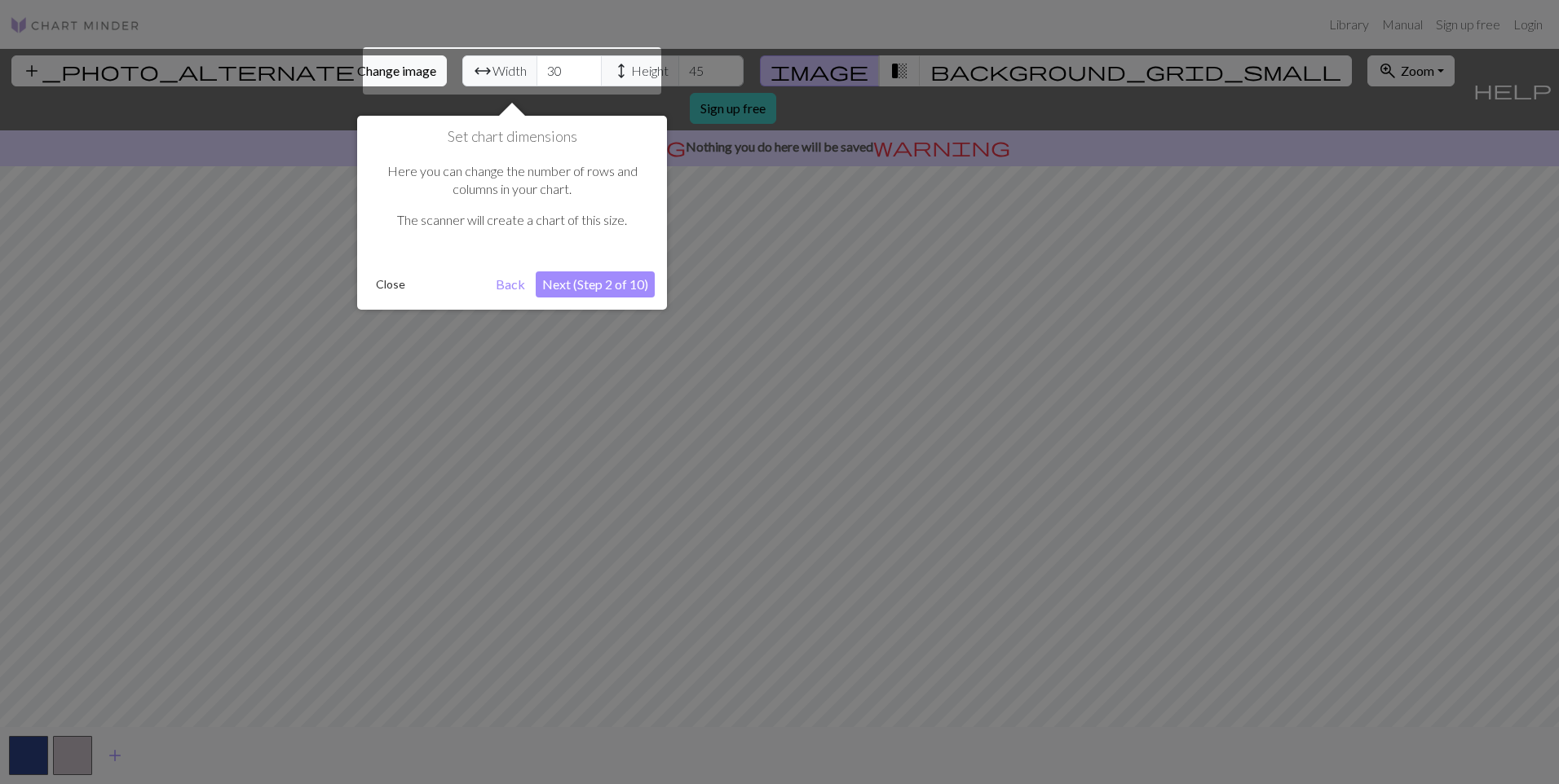
click at [576, 287] on button "Next (Step 2 of 10)" at bounding box center [595, 284] width 119 height 26
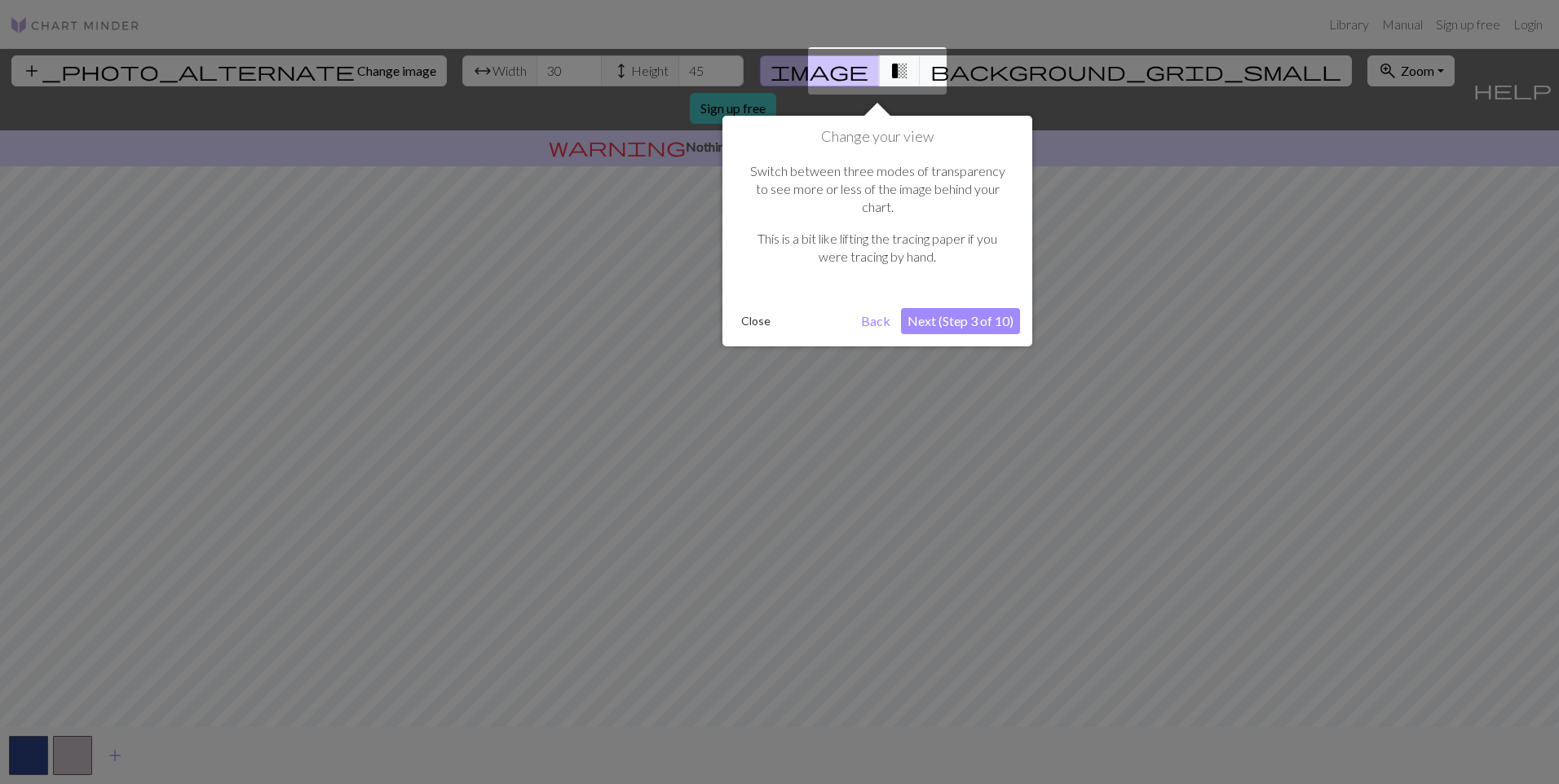
click at [959, 308] on button "Next (Step 3 of 10)" at bounding box center [960, 321] width 119 height 26
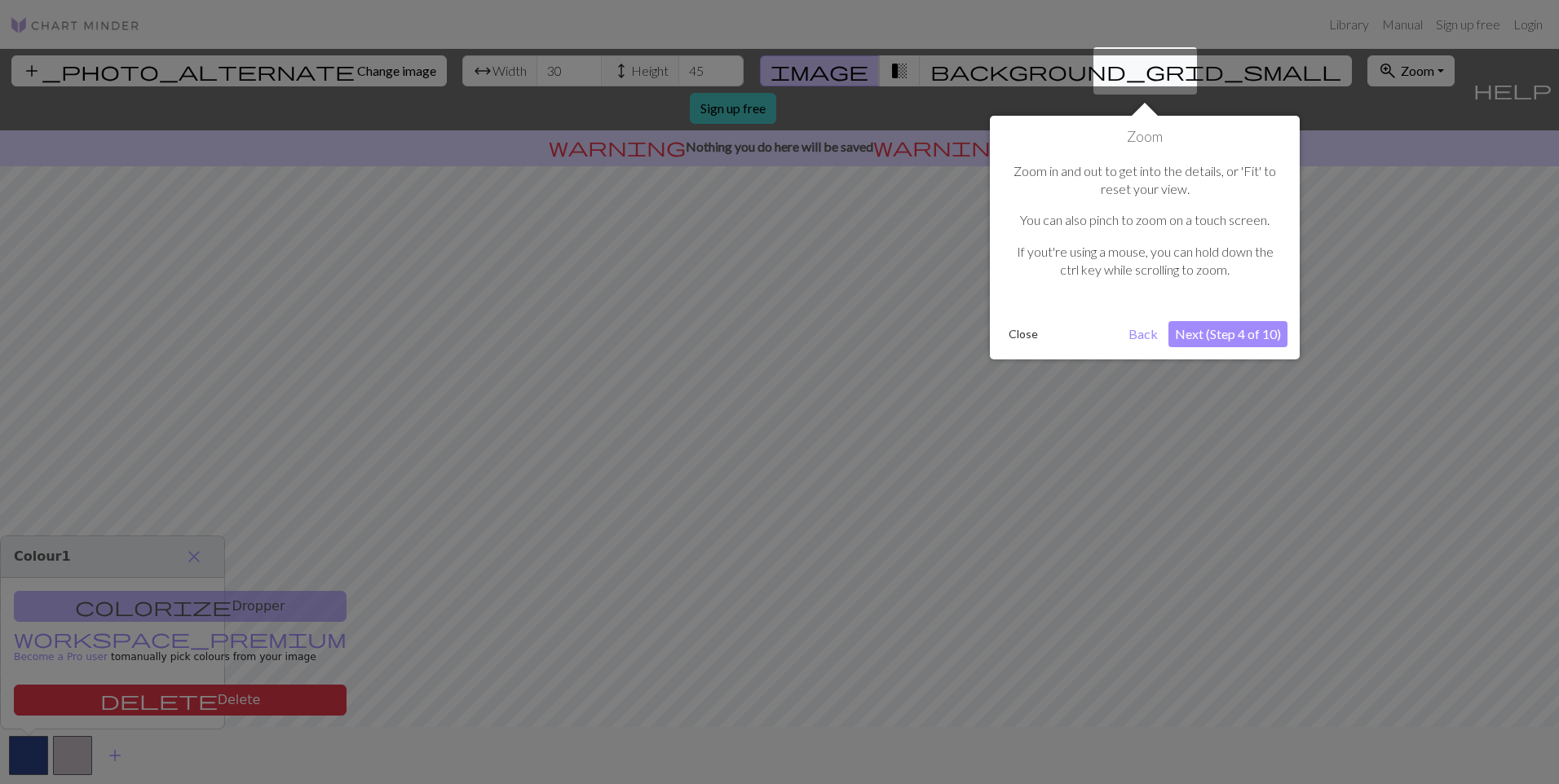
click at [1213, 331] on button "Next (Step 4 of 10)" at bounding box center [1228, 333] width 119 height 26
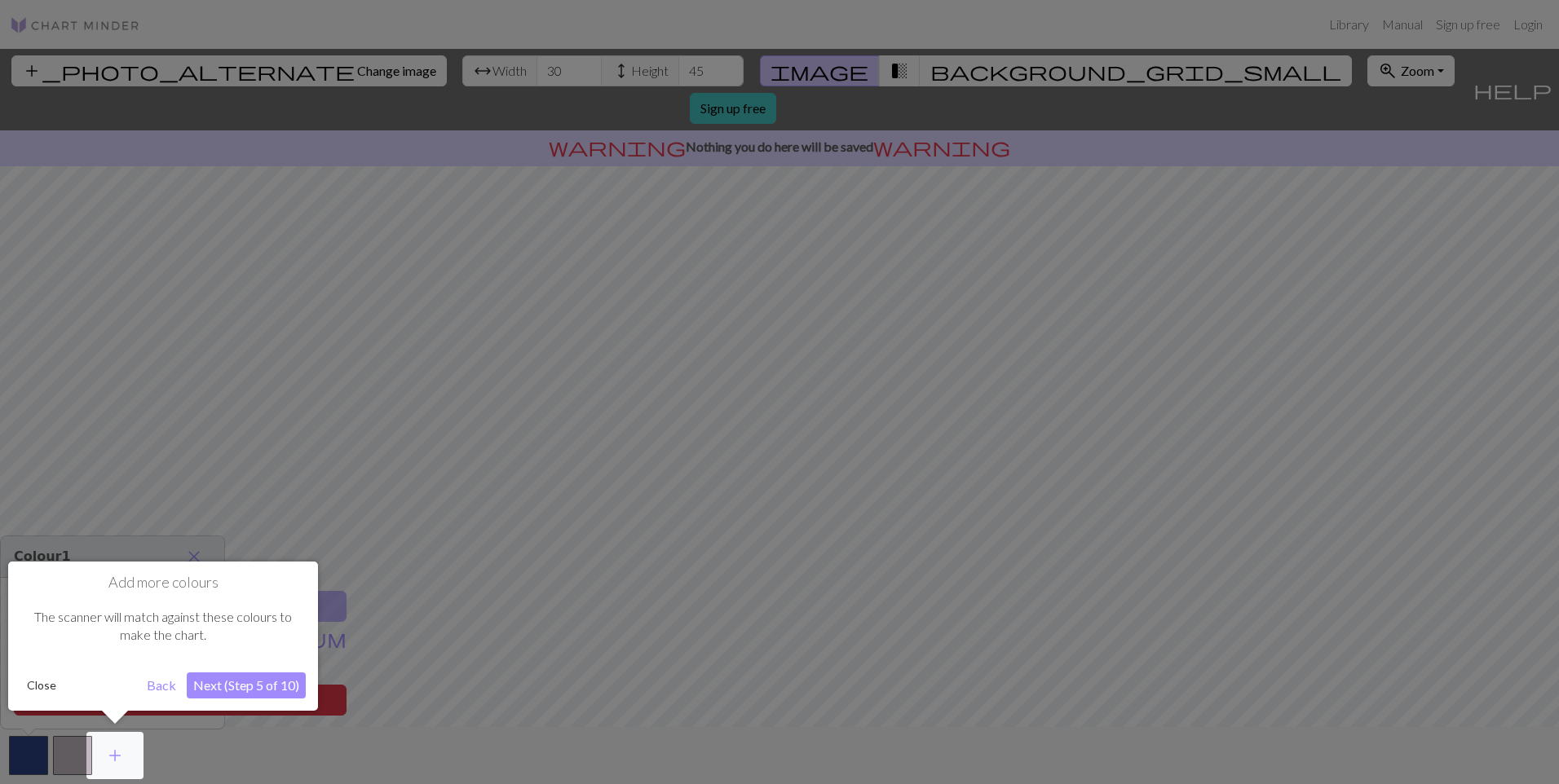
click at [262, 679] on button "Next (Step 5 of 10)" at bounding box center [246, 685] width 119 height 26
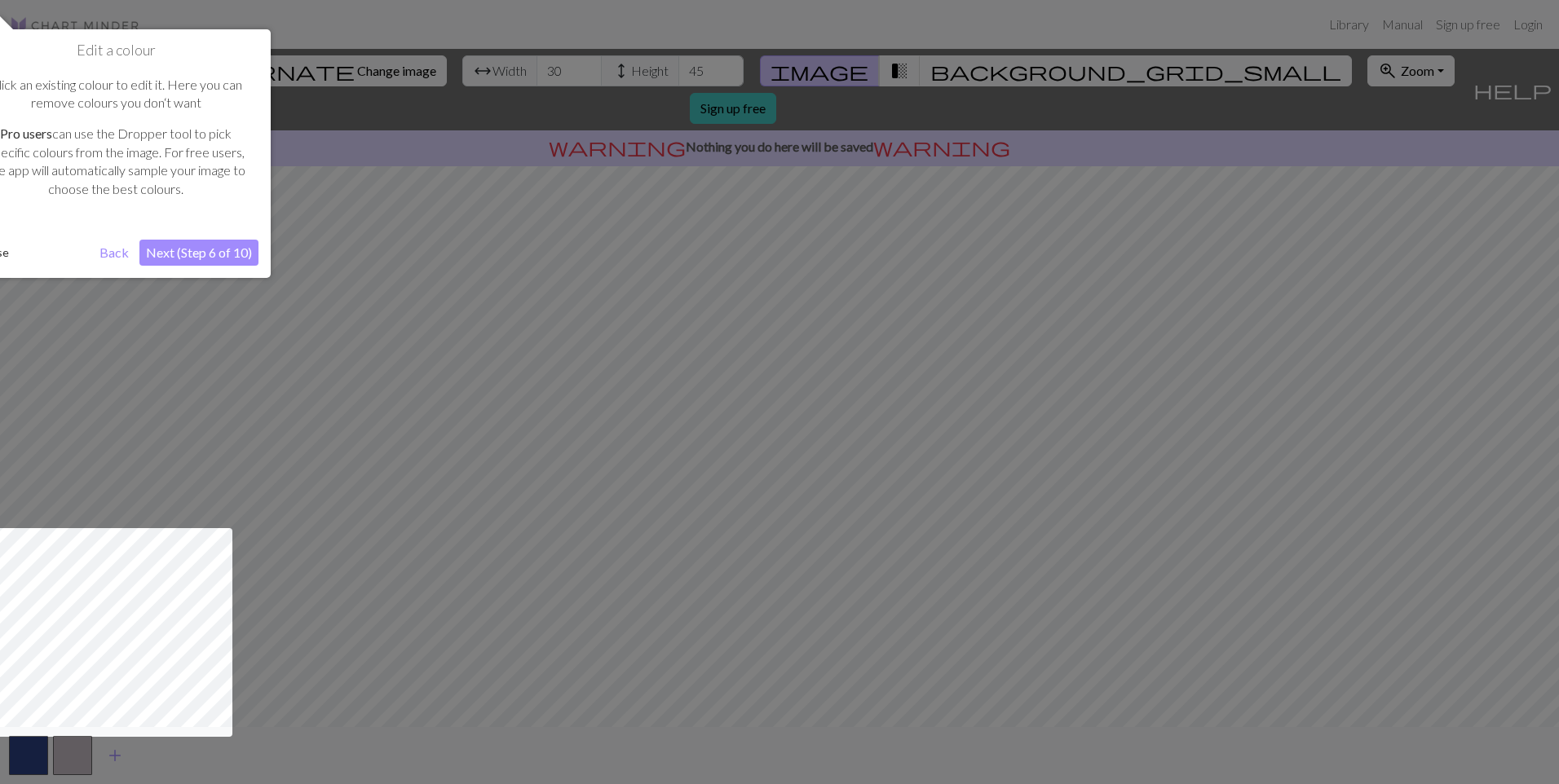
click at [230, 254] on button "Next (Step 6 of 10)" at bounding box center [199, 252] width 119 height 26
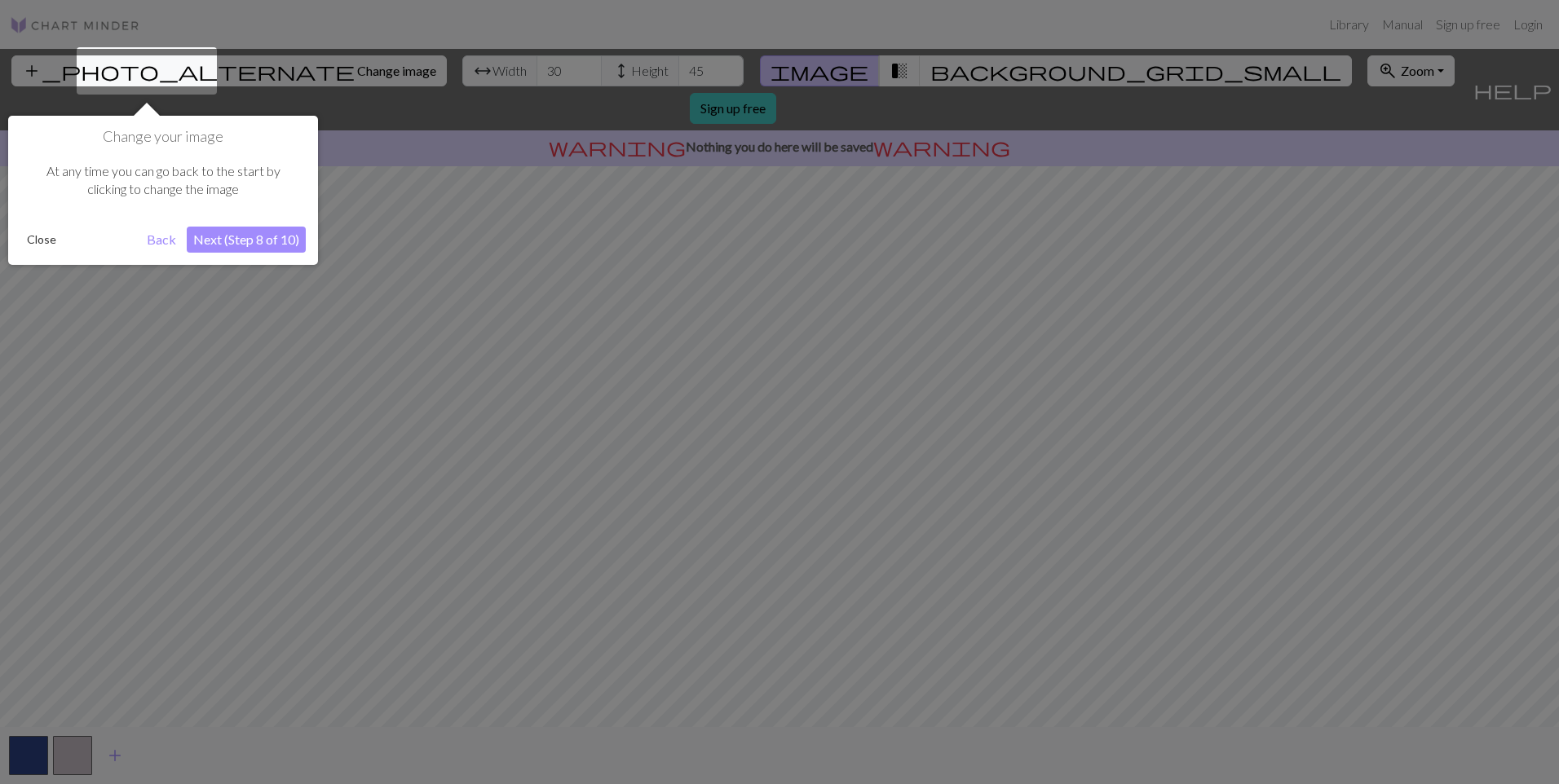
click at [237, 236] on button "Next (Step 8 of 10)" at bounding box center [246, 239] width 119 height 26
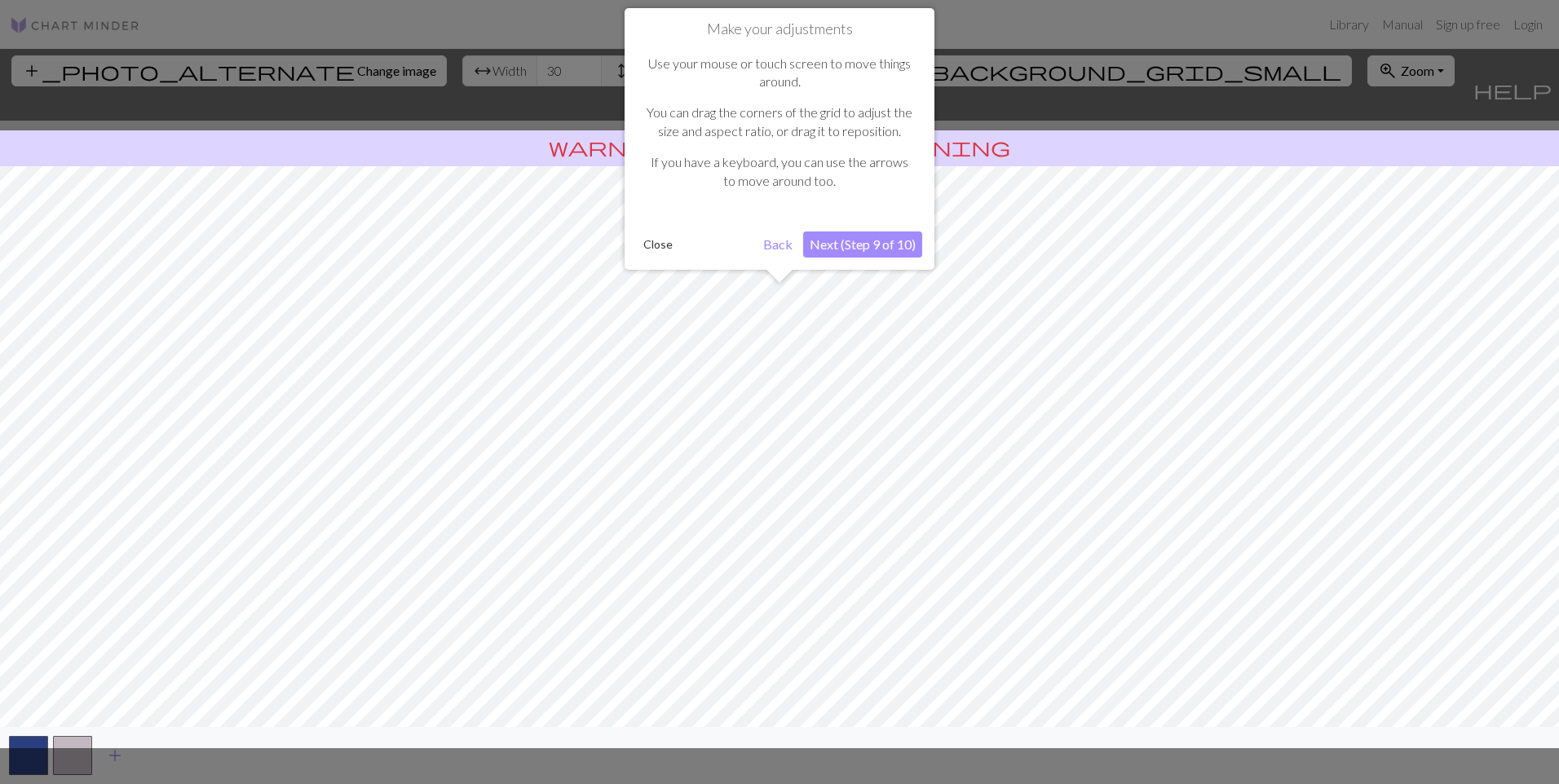
click at [853, 244] on button "Next (Step 9 of 10)" at bounding box center [863, 244] width 119 height 26
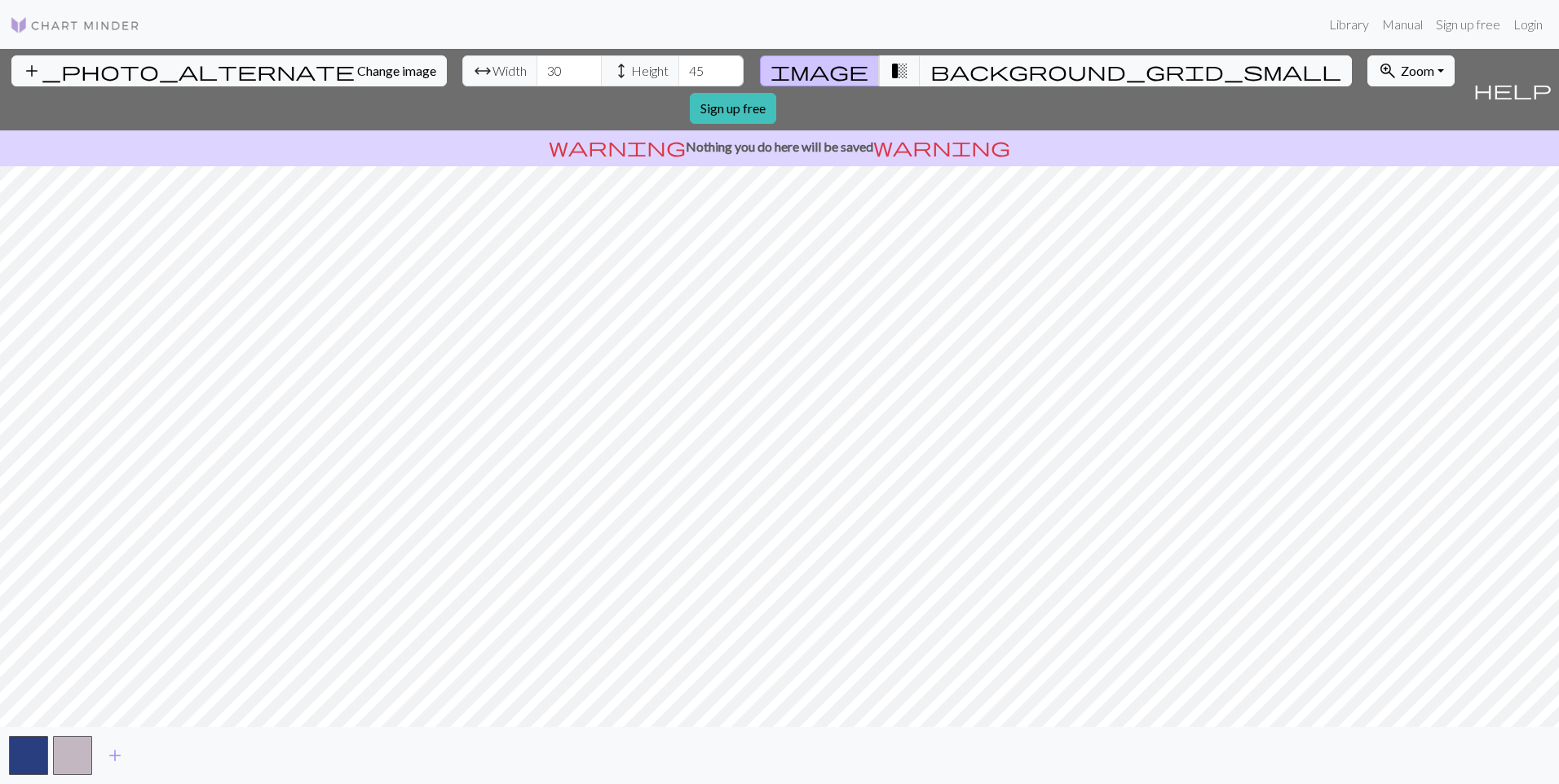
click at [896, 135] on span "warning" at bounding box center [942, 146] width 137 height 23
